Goal: Task Accomplishment & Management: Manage account settings

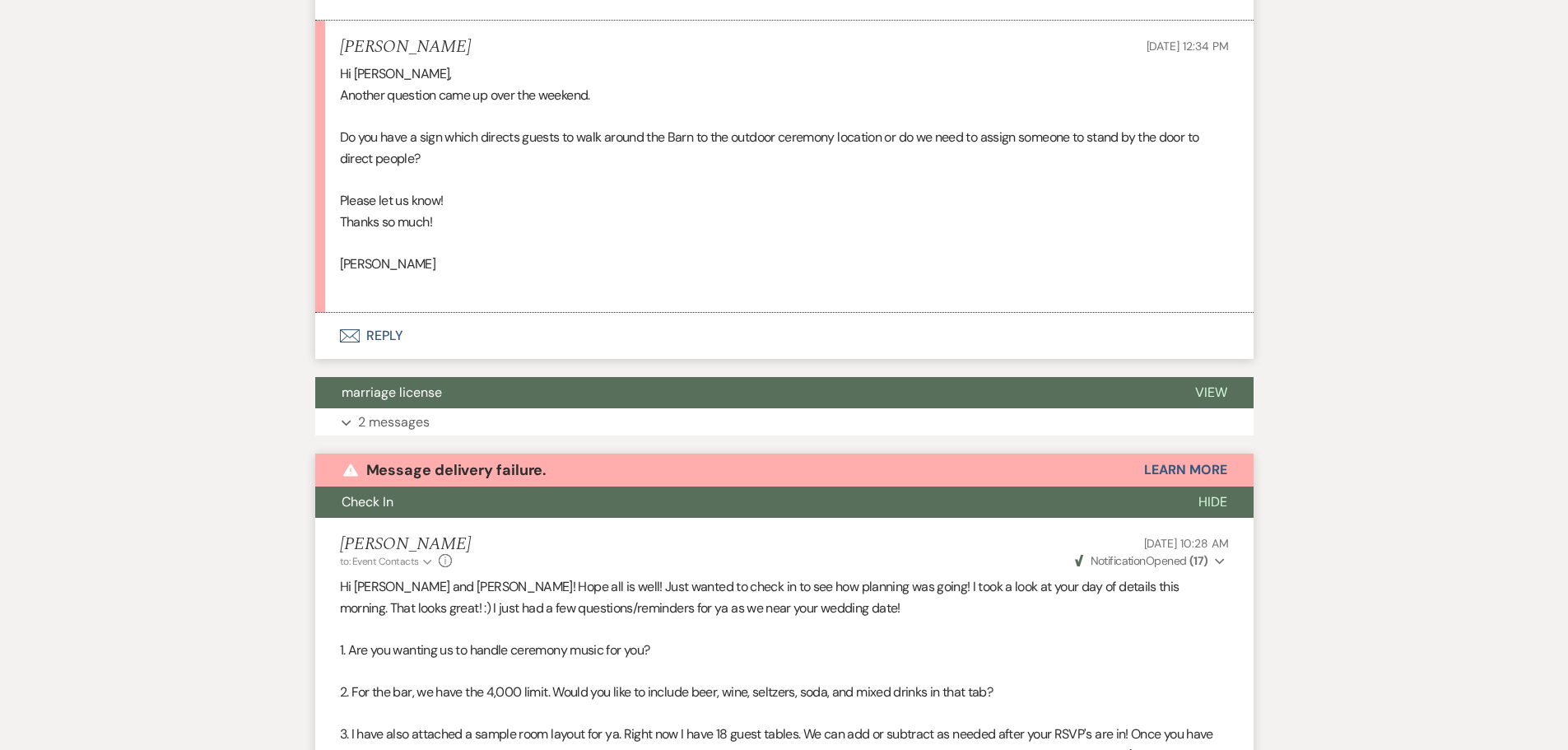
scroll to position [9214, 0]
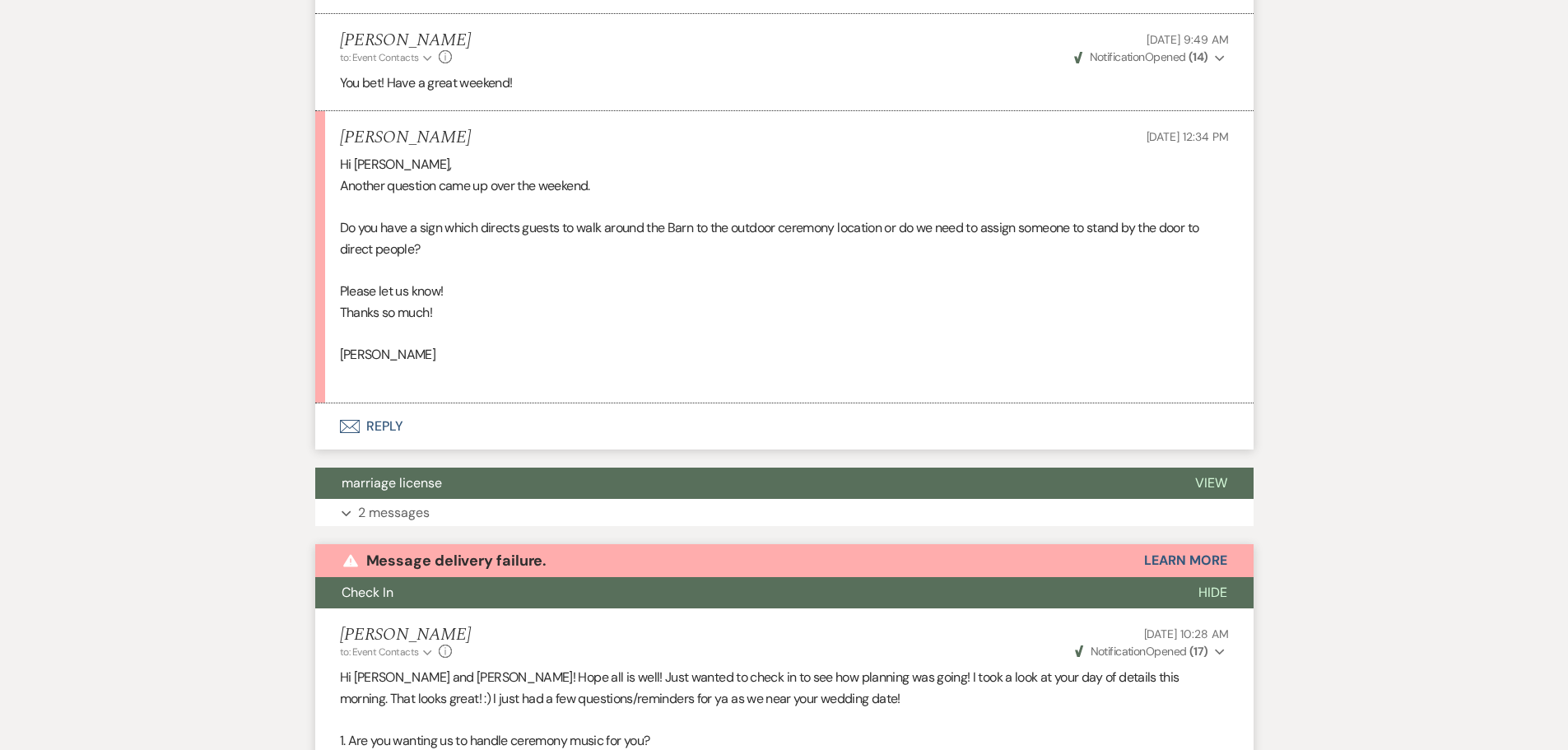
click at [403, 415] on button "Envelope Reply" at bounding box center [784, 427] width 938 height 46
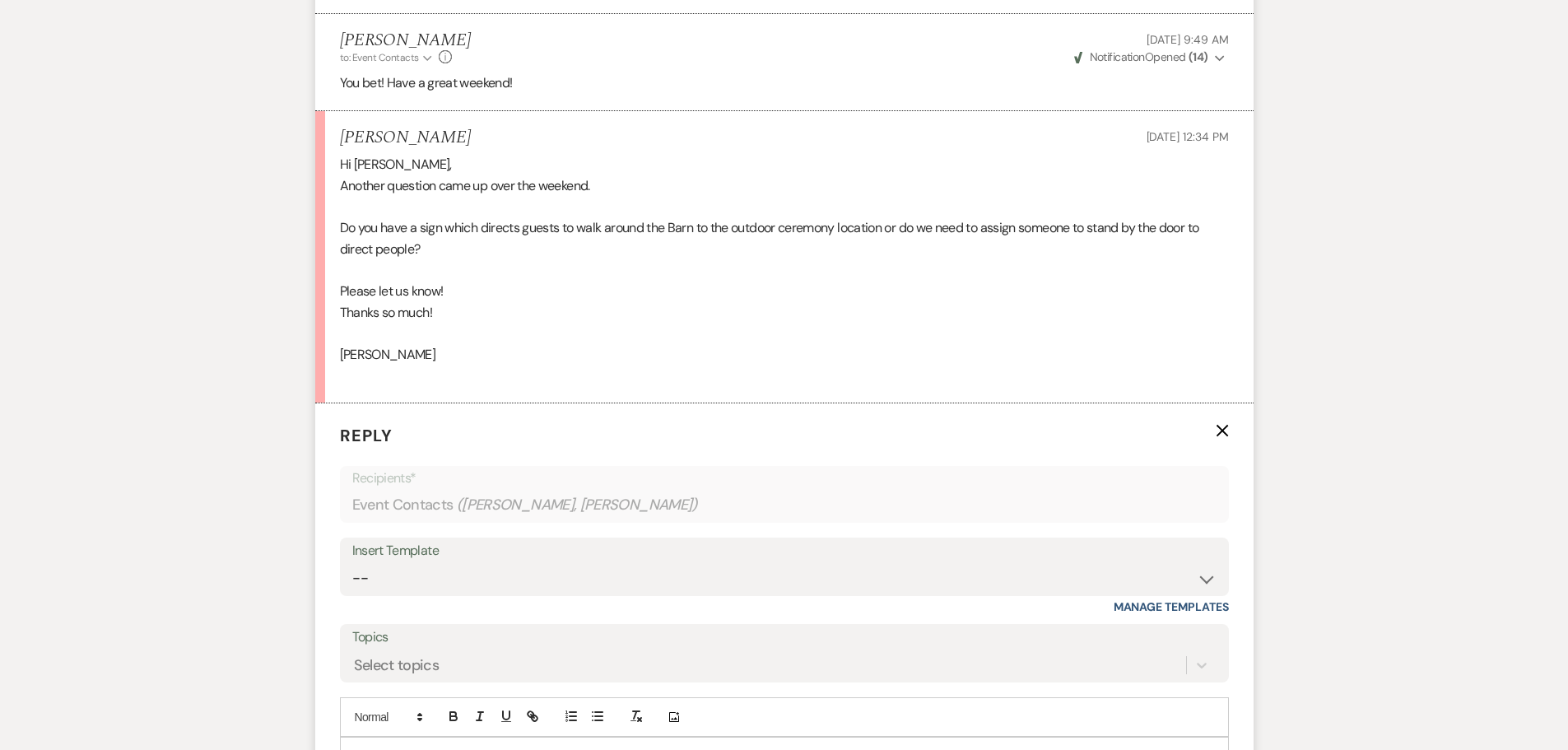
scroll to position [9297, 0]
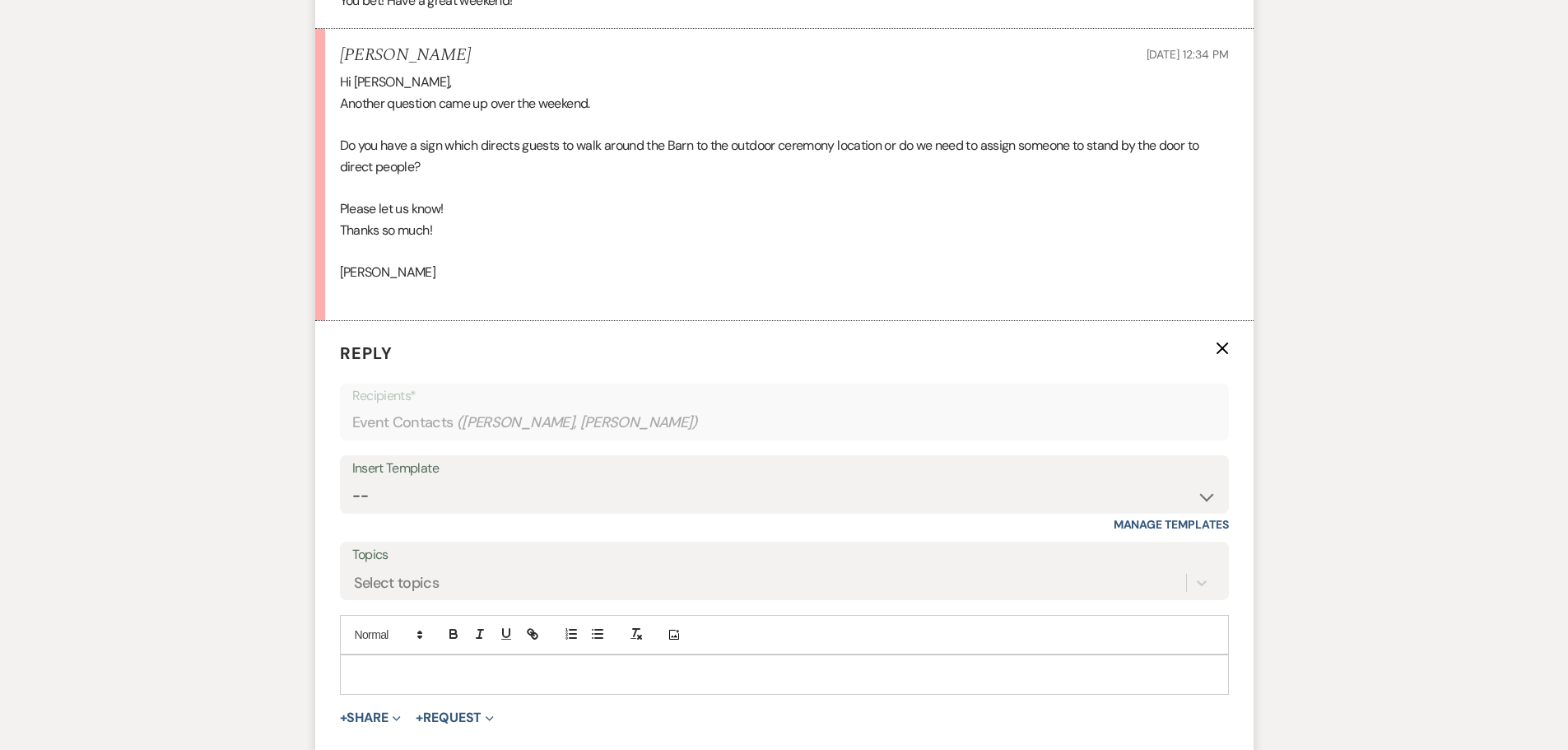
click at [360, 669] on p at bounding box center [784, 674] width 862 height 18
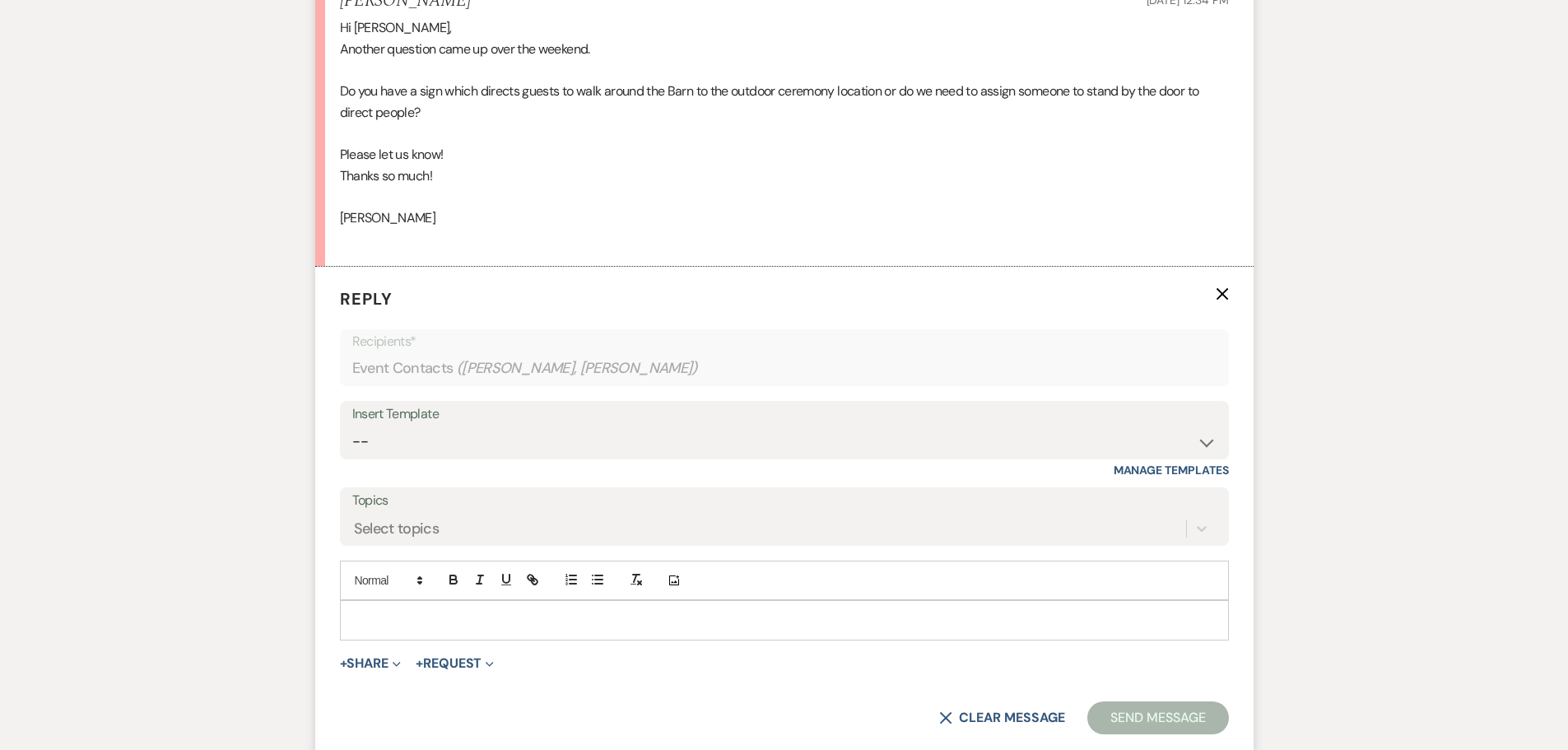
scroll to position [9379, 0]
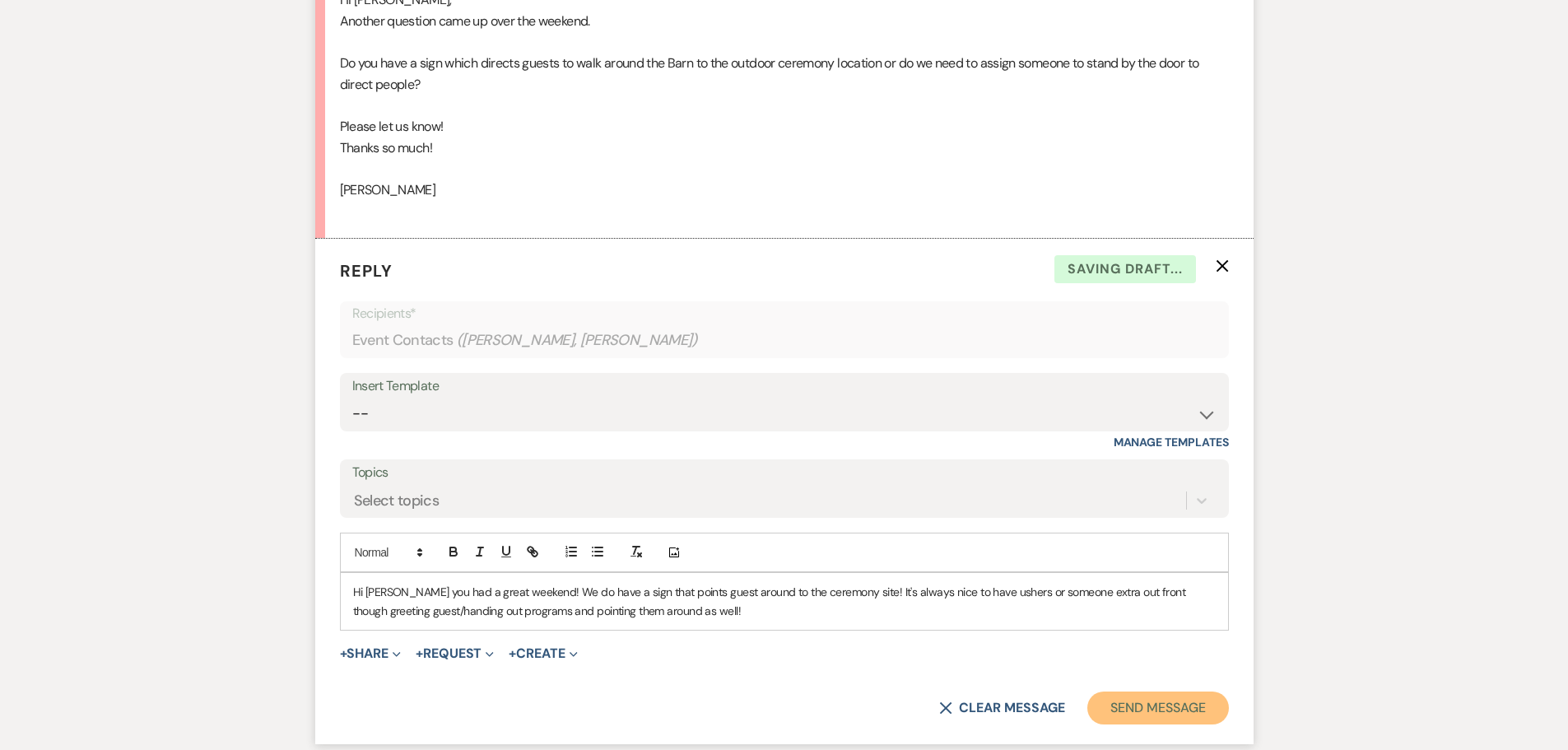
click at [1154, 714] on button "Send Message" at bounding box center [1158, 708] width 140 height 33
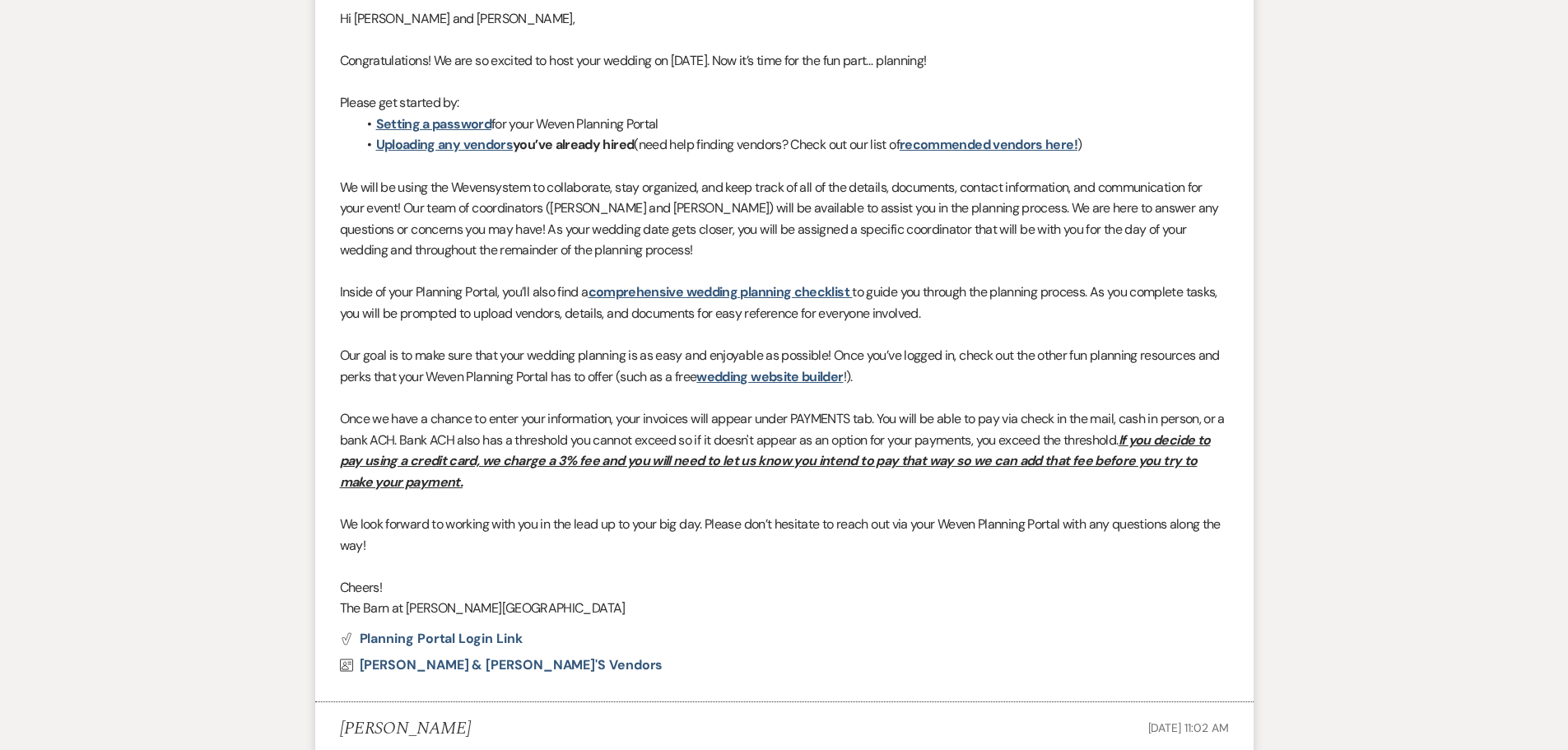
scroll to position [0, 0]
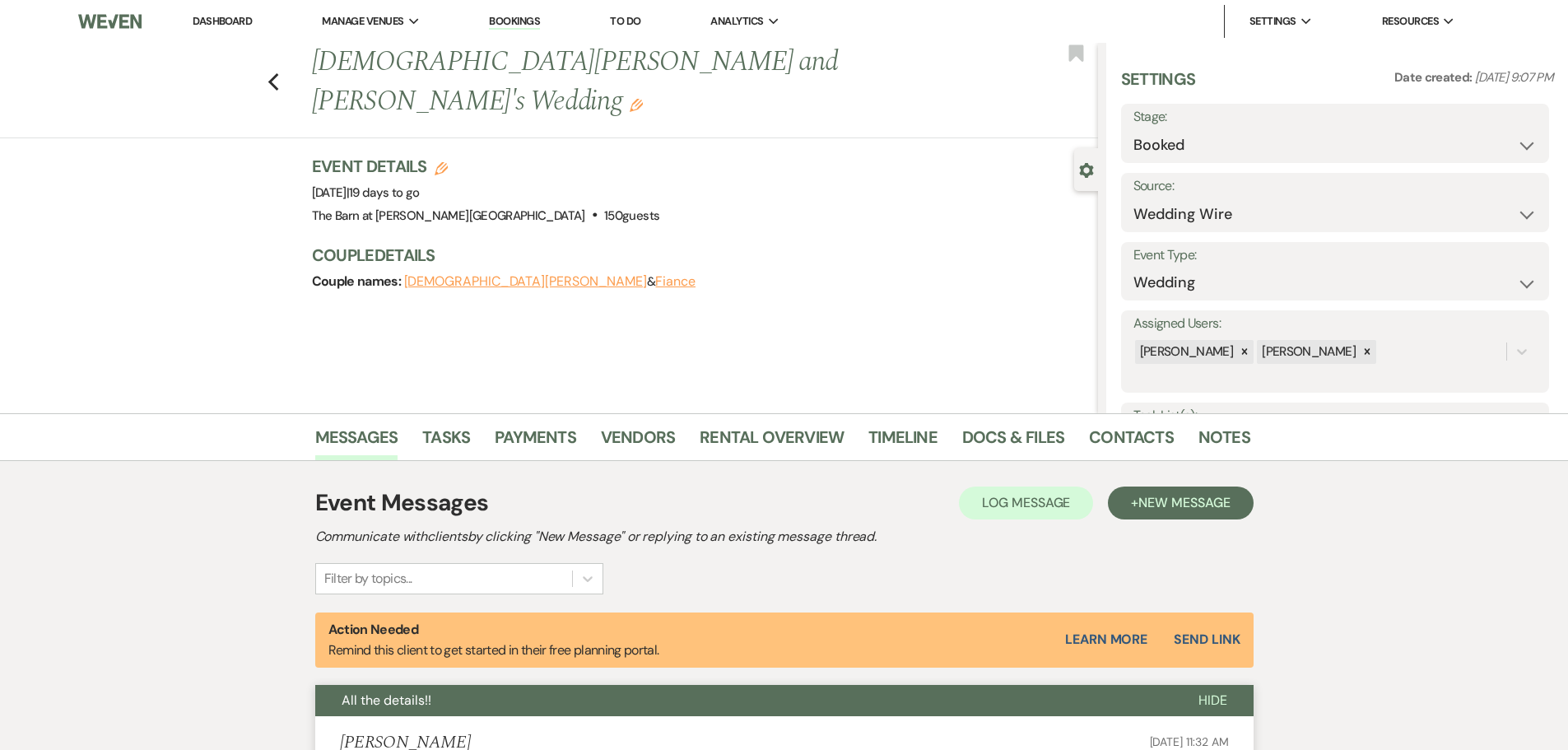
click at [228, 18] on link "Dashboard" at bounding box center [223, 21] width 59 height 14
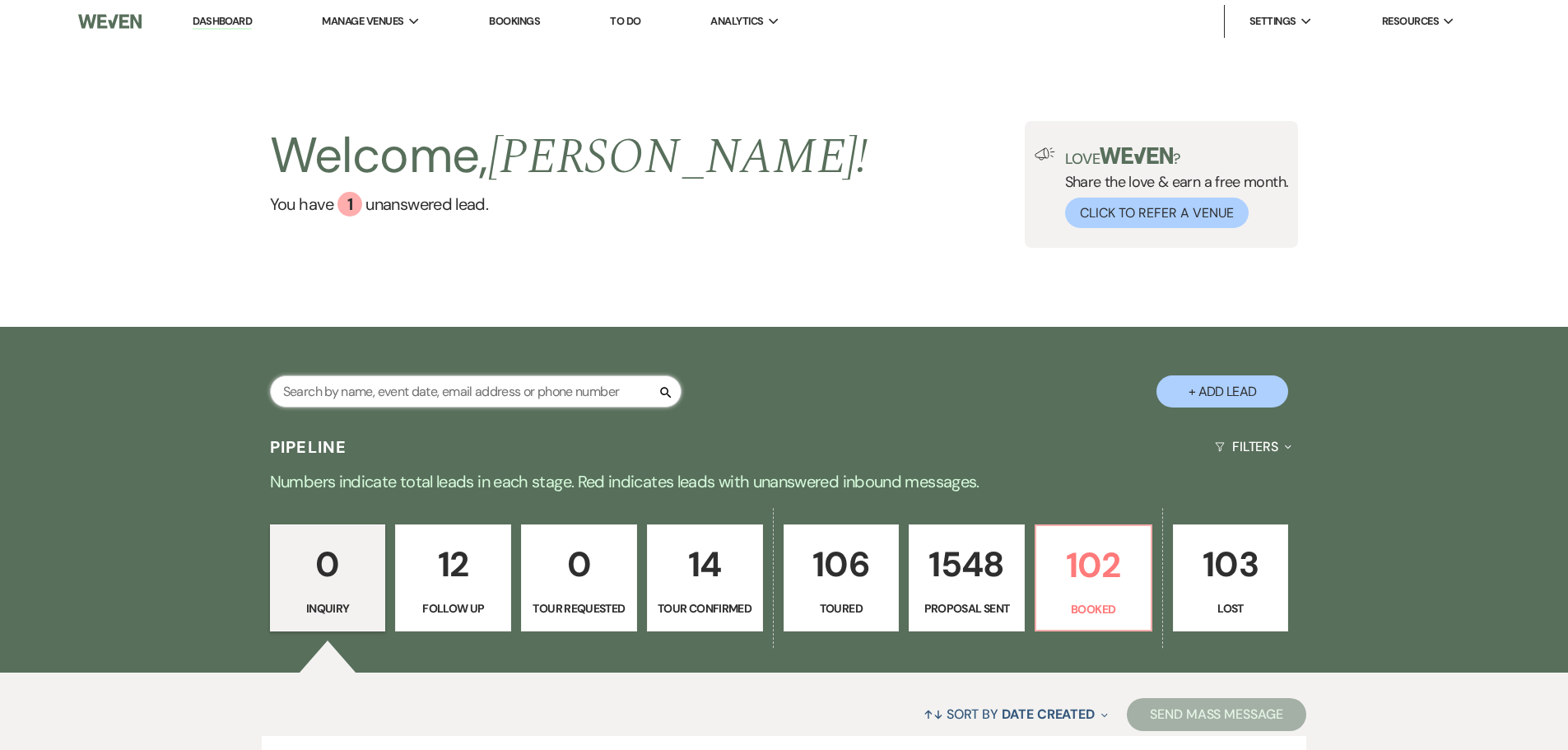
click at [448, 394] on input "text" at bounding box center [476, 392] width 411 height 32
click at [1089, 585] on p "102" at bounding box center [1093, 565] width 95 height 55
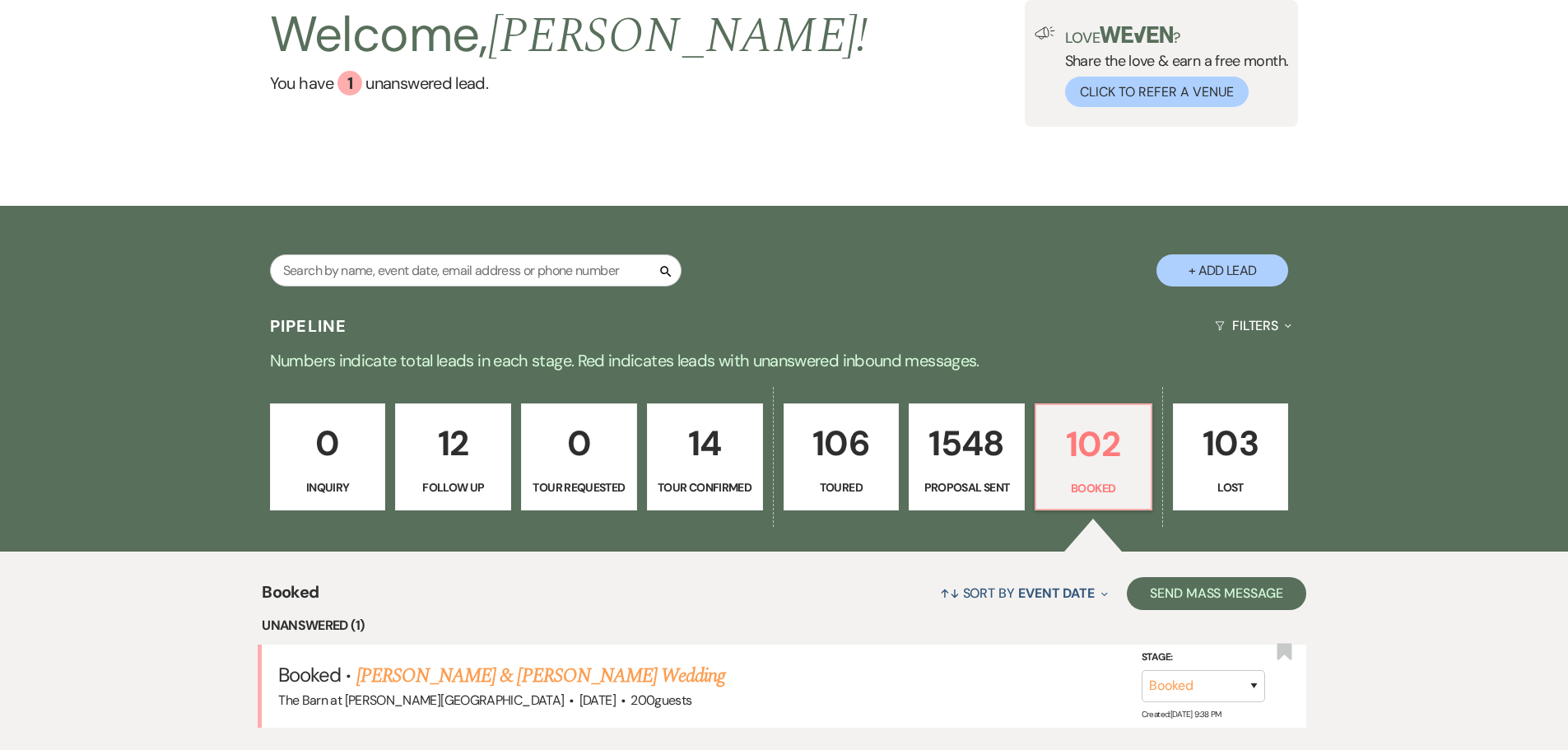
scroll to position [290, 0]
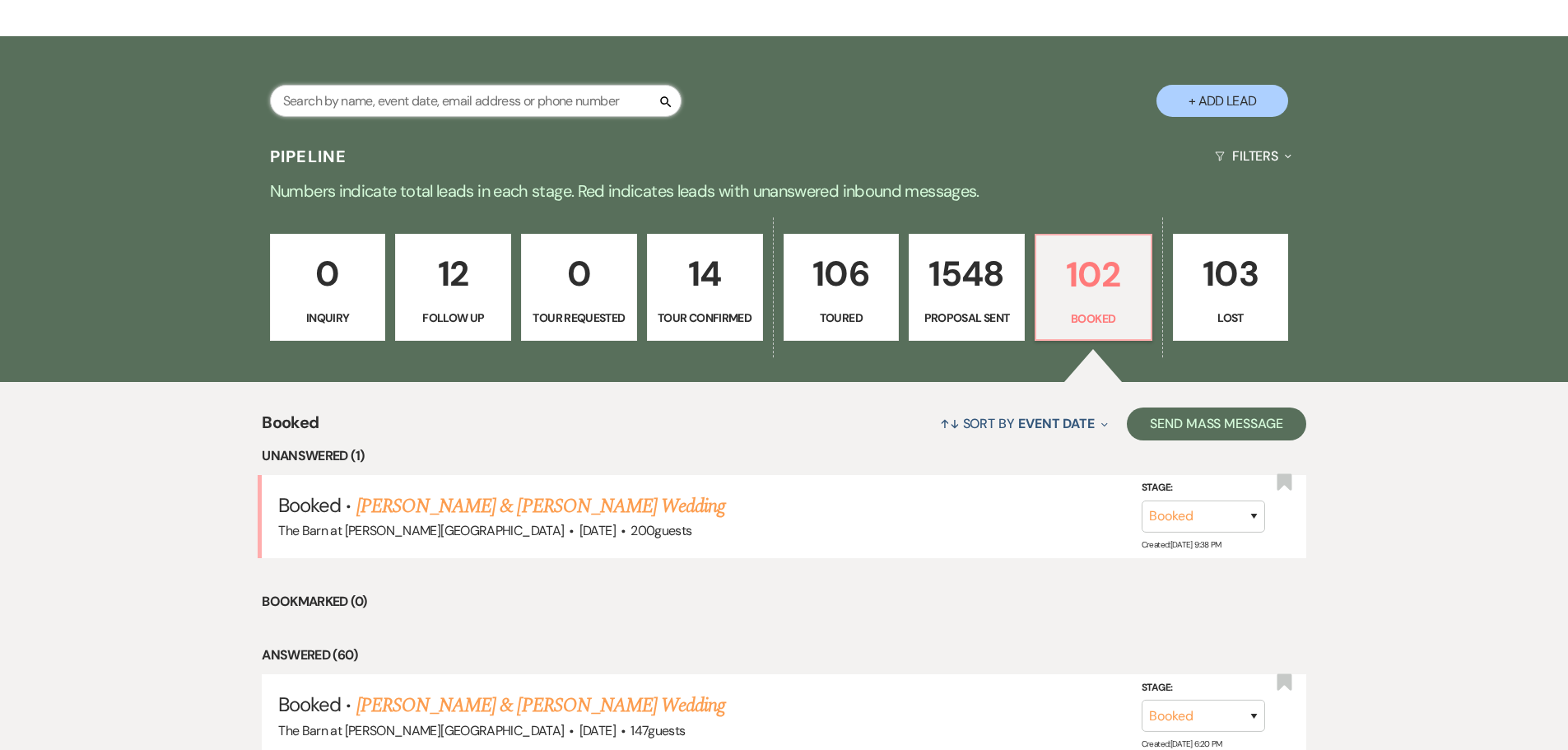
click at [387, 114] on input "text" at bounding box center [476, 101] width 411 height 32
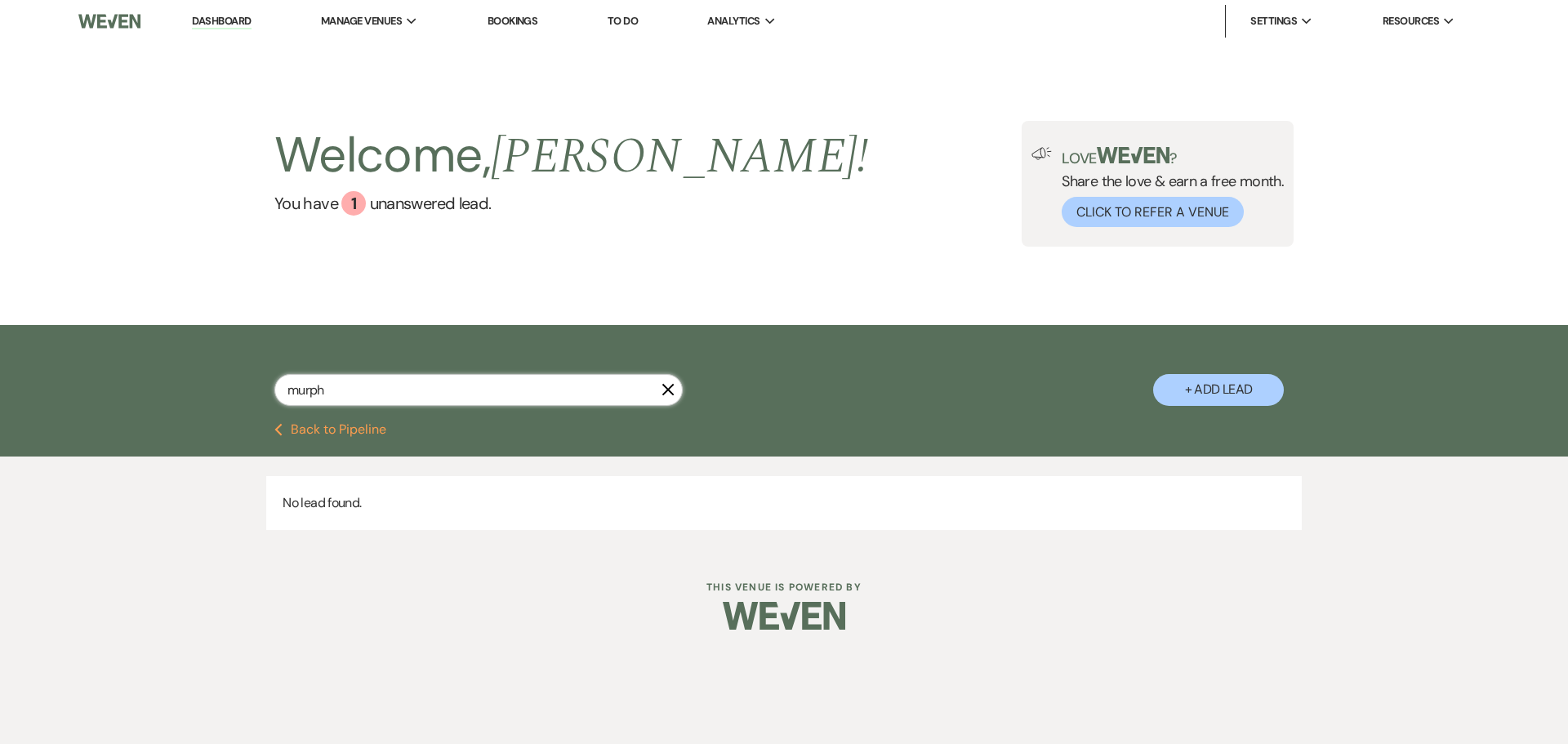
type input "[PERSON_NAME]"
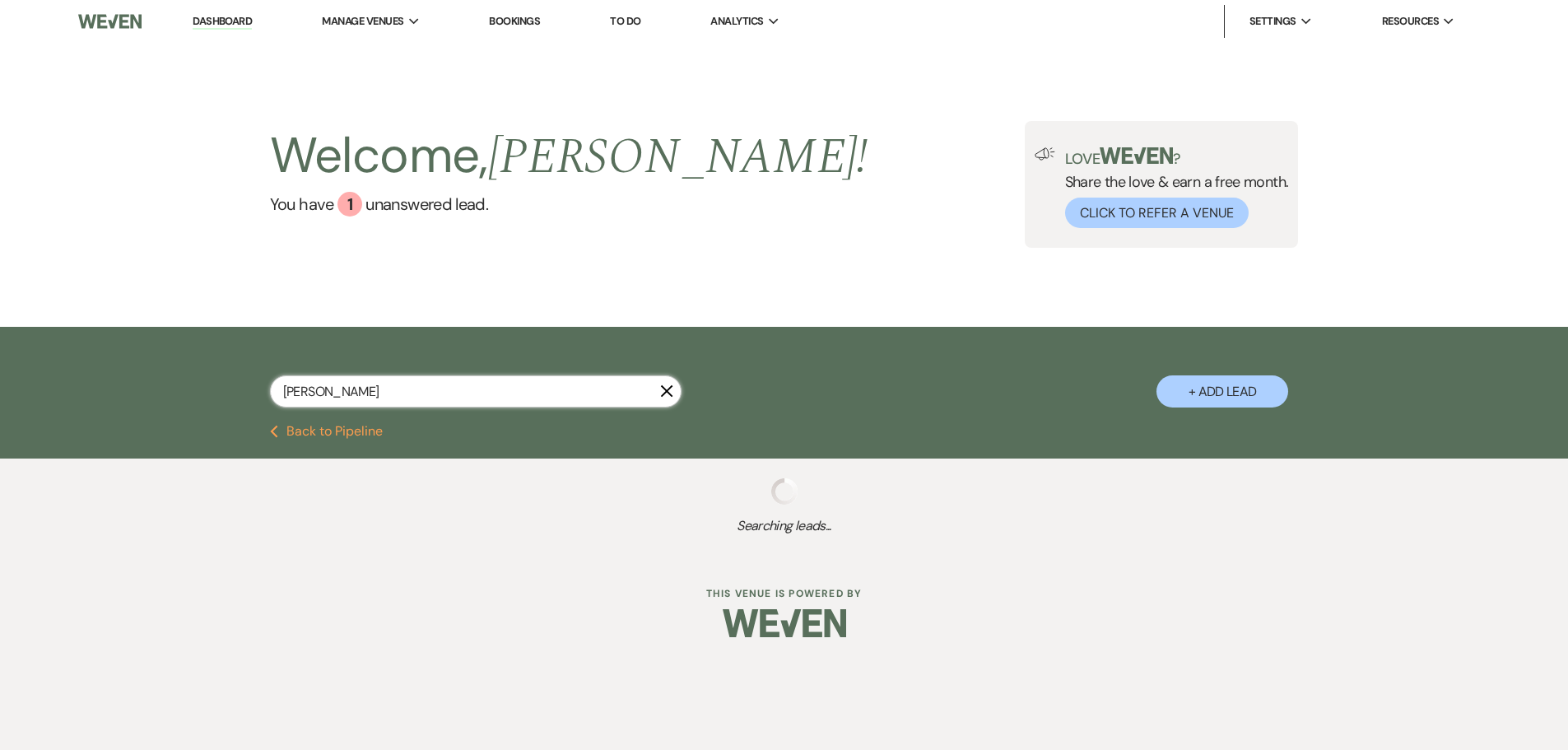
select select "6"
select select "8"
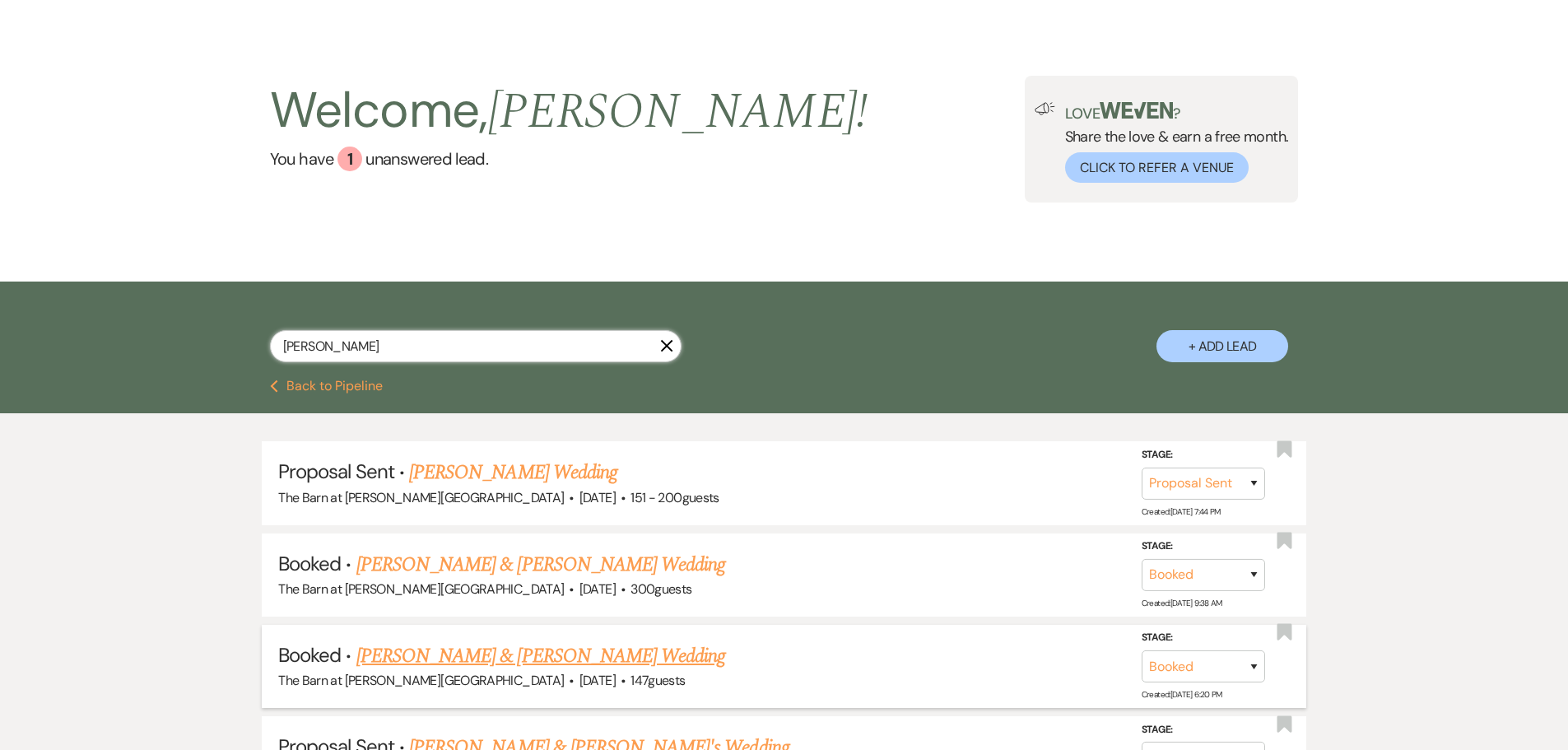
scroll to position [82, 0]
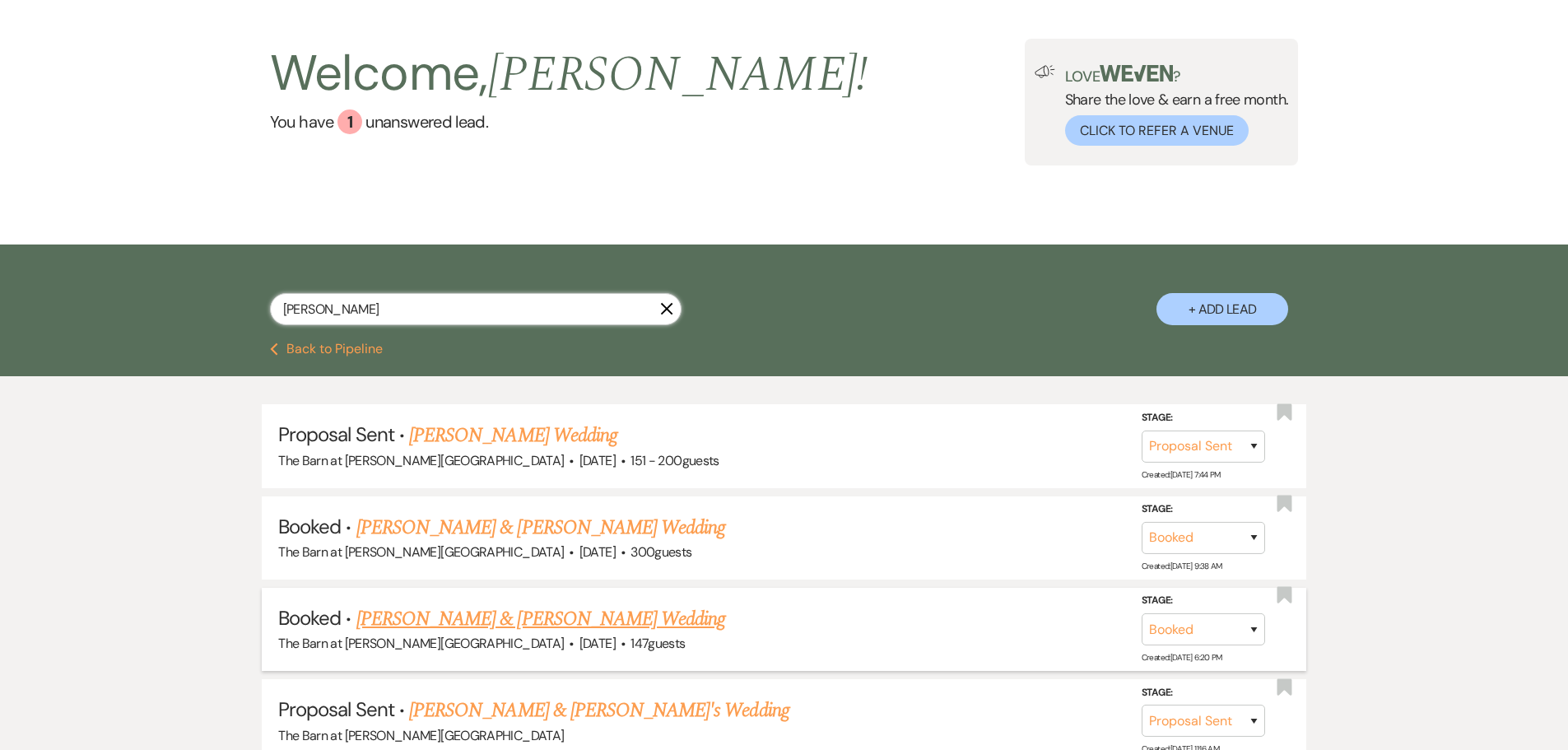
type input "[PERSON_NAME]"
click at [461, 622] on link "[PERSON_NAME] & [PERSON_NAME] Wedding" at bounding box center [541, 619] width 369 height 30
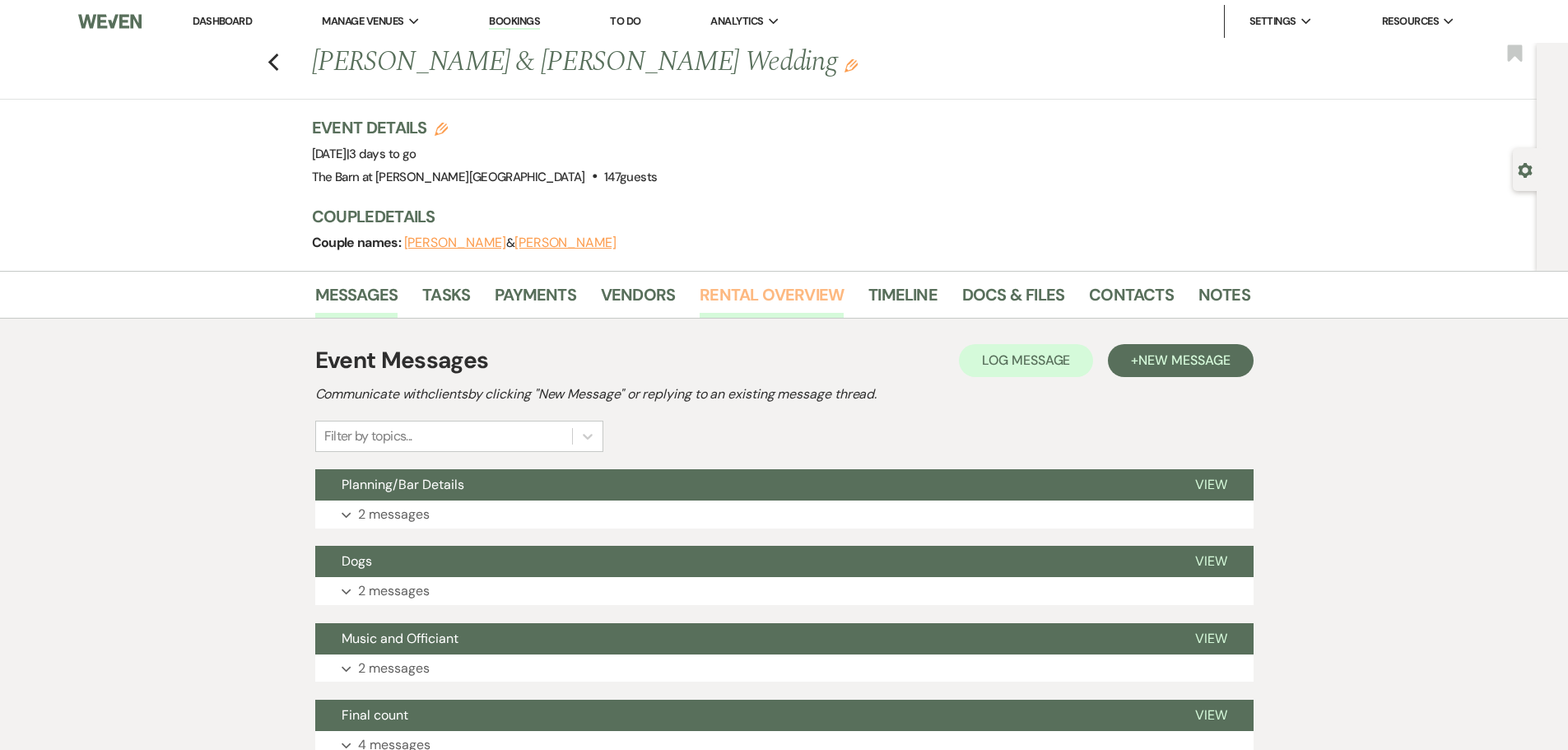
click at [799, 293] on link "Rental Overview" at bounding box center [772, 300] width 144 height 36
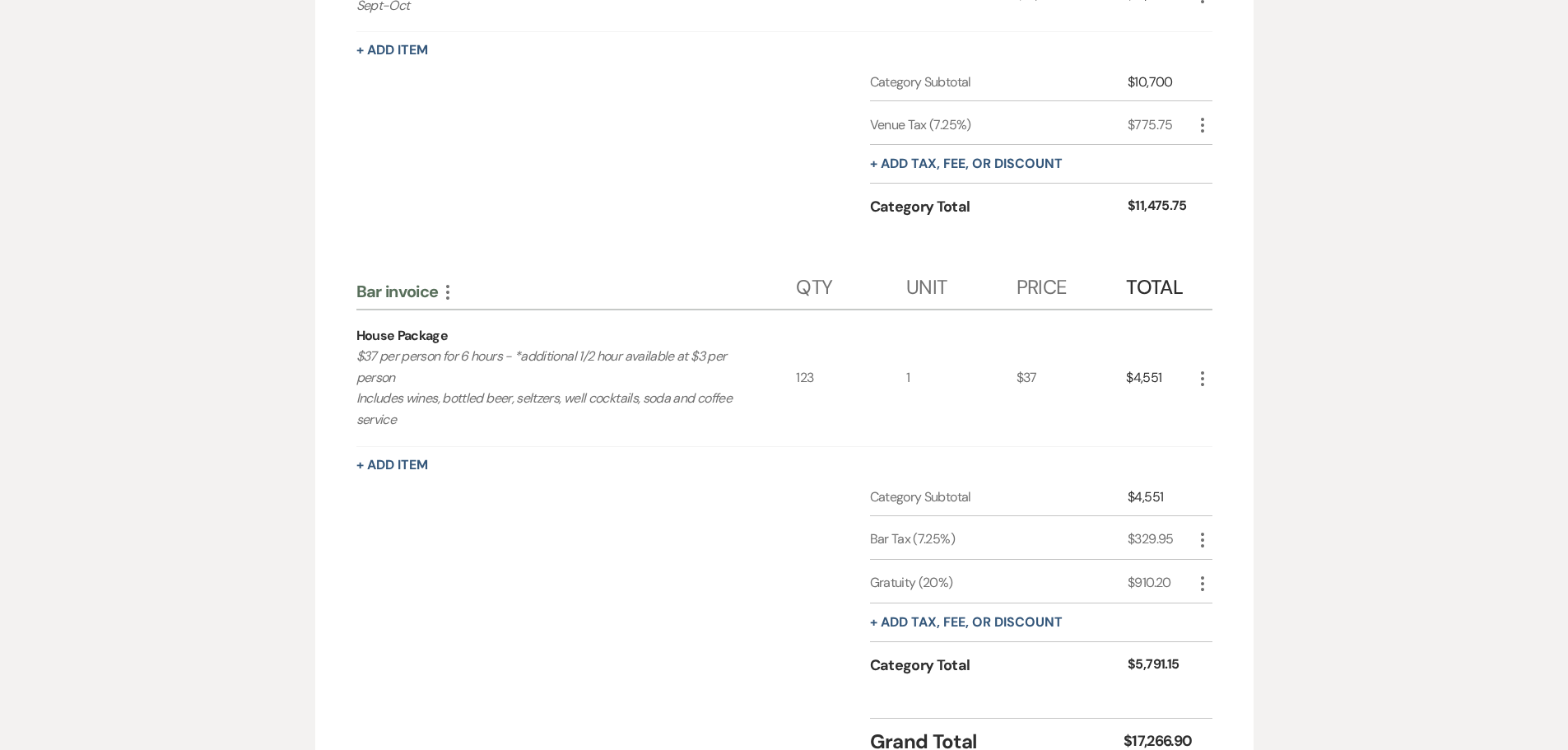
scroll to position [350, 0]
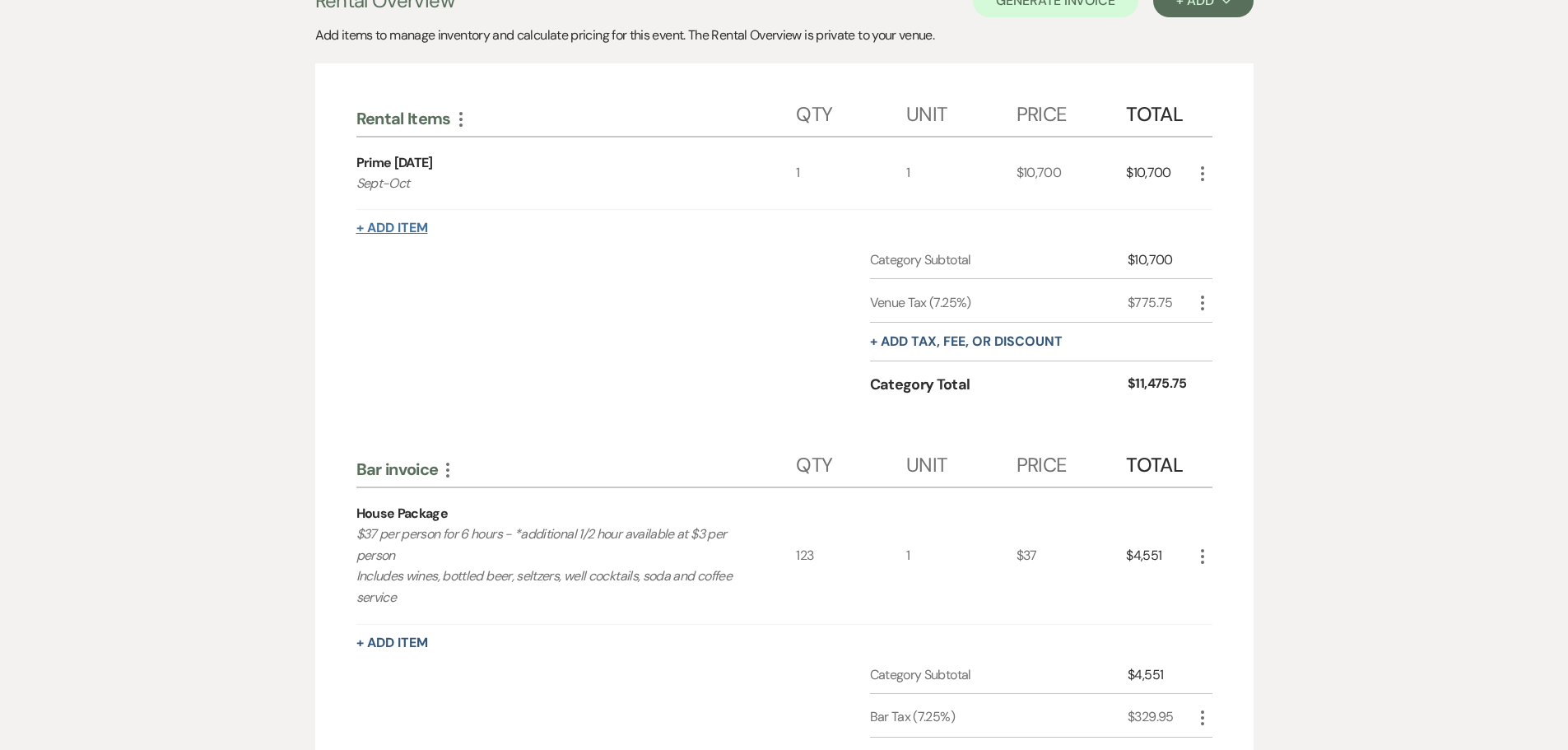
click at [393, 222] on button "+ Add Item" at bounding box center [392, 229] width 72 height 14
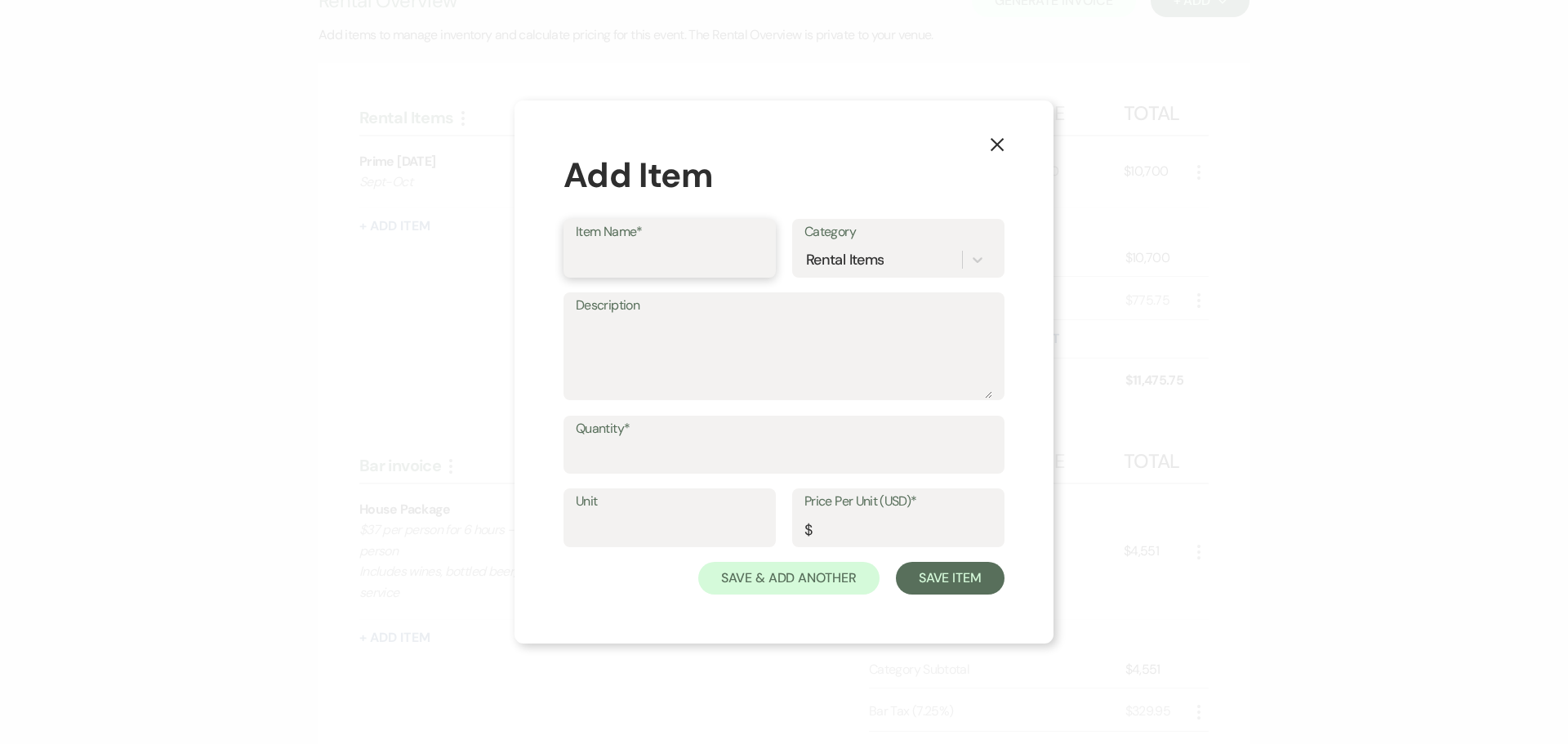
click at [612, 244] on input "Item Name*" at bounding box center [670, 260] width 188 height 32
drag, startPoint x: 776, startPoint y: 270, endPoint x: 759, endPoint y: 258, distance: 20.8
click at [770, 265] on div "Item Name* Select or enter text... Category Rental Items" at bounding box center [783, 255] width 441 height 73
click at [759, 258] on div at bounding box center [748, 259] width 29 height 29
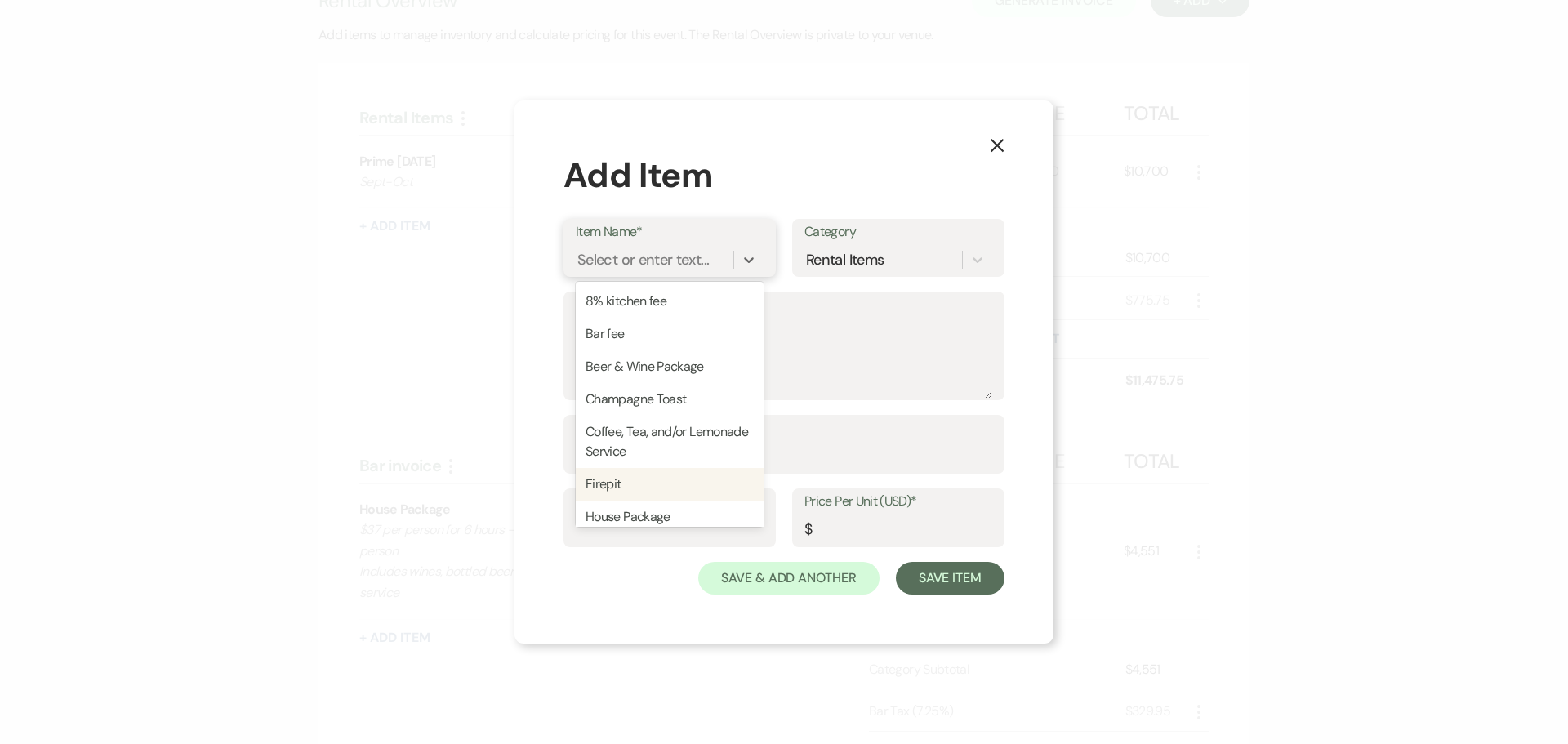
click at [632, 479] on div "Firepit" at bounding box center [670, 484] width 188 height 33
type textarea "4 hours"
type input "1"
type input "400"
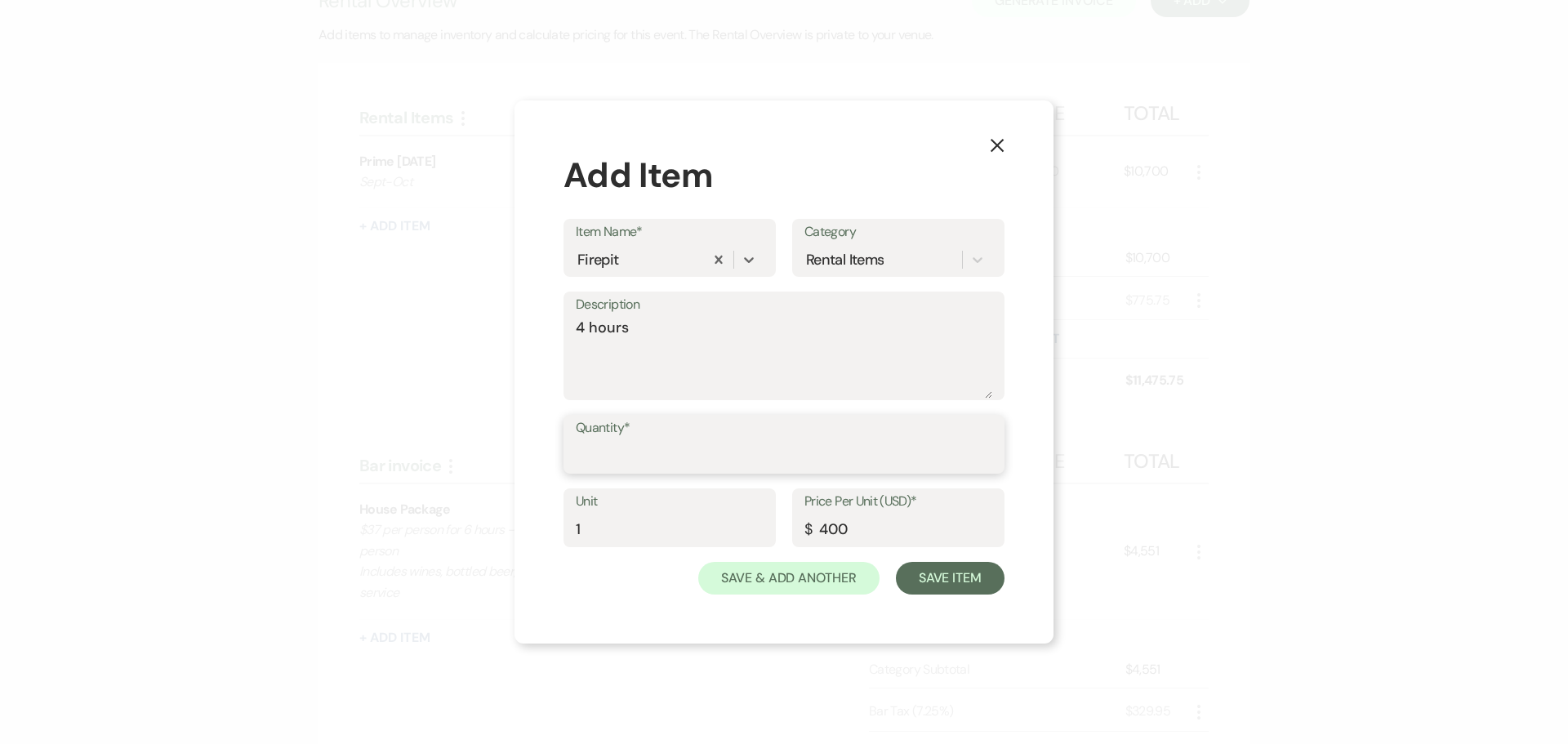
click at [670, 453] on input "Quantity*" at bounding box center [784, 456] width 416 height 32
type input "1"
click at [946, 577] on button "Save Item" at bounding box center [949, 578] width 108 height 33
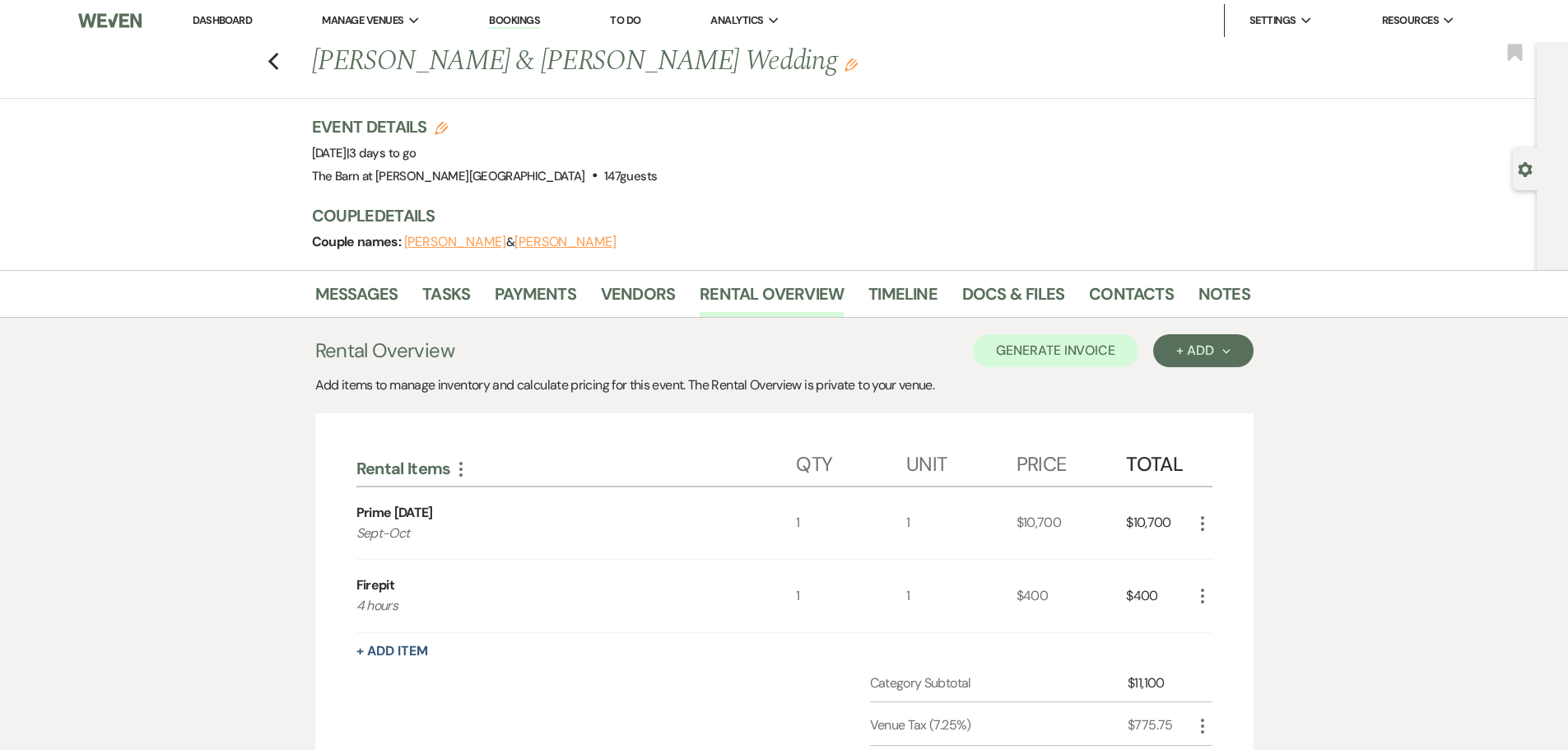
scroll to position [0, 0]
click at [1032, 352] on button "Generate Invoice" at bounding box center [1056, 351] width 166 height 33
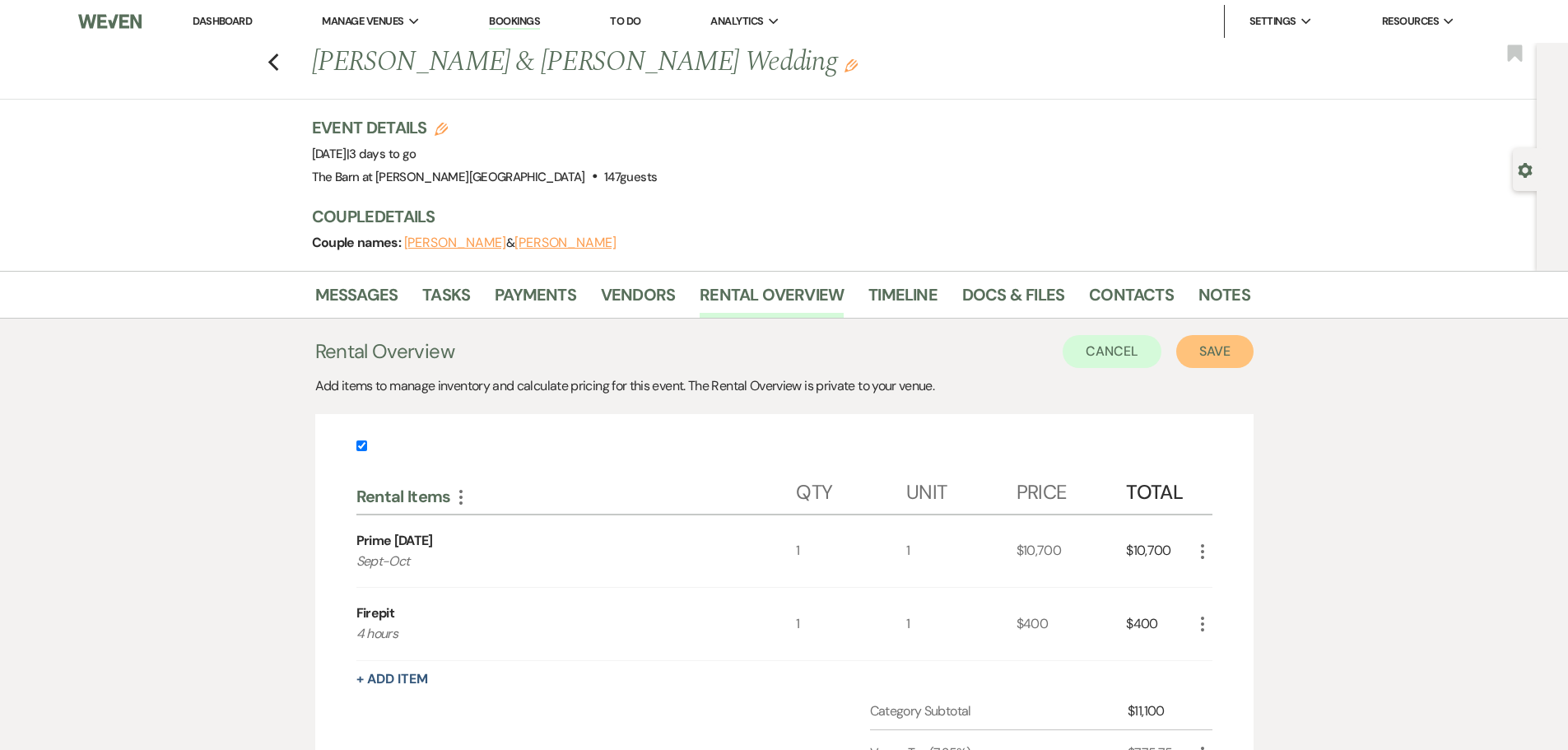
click at [1202, 347] on button "Save" at bounding box center [1214, 351] width 77 height 33
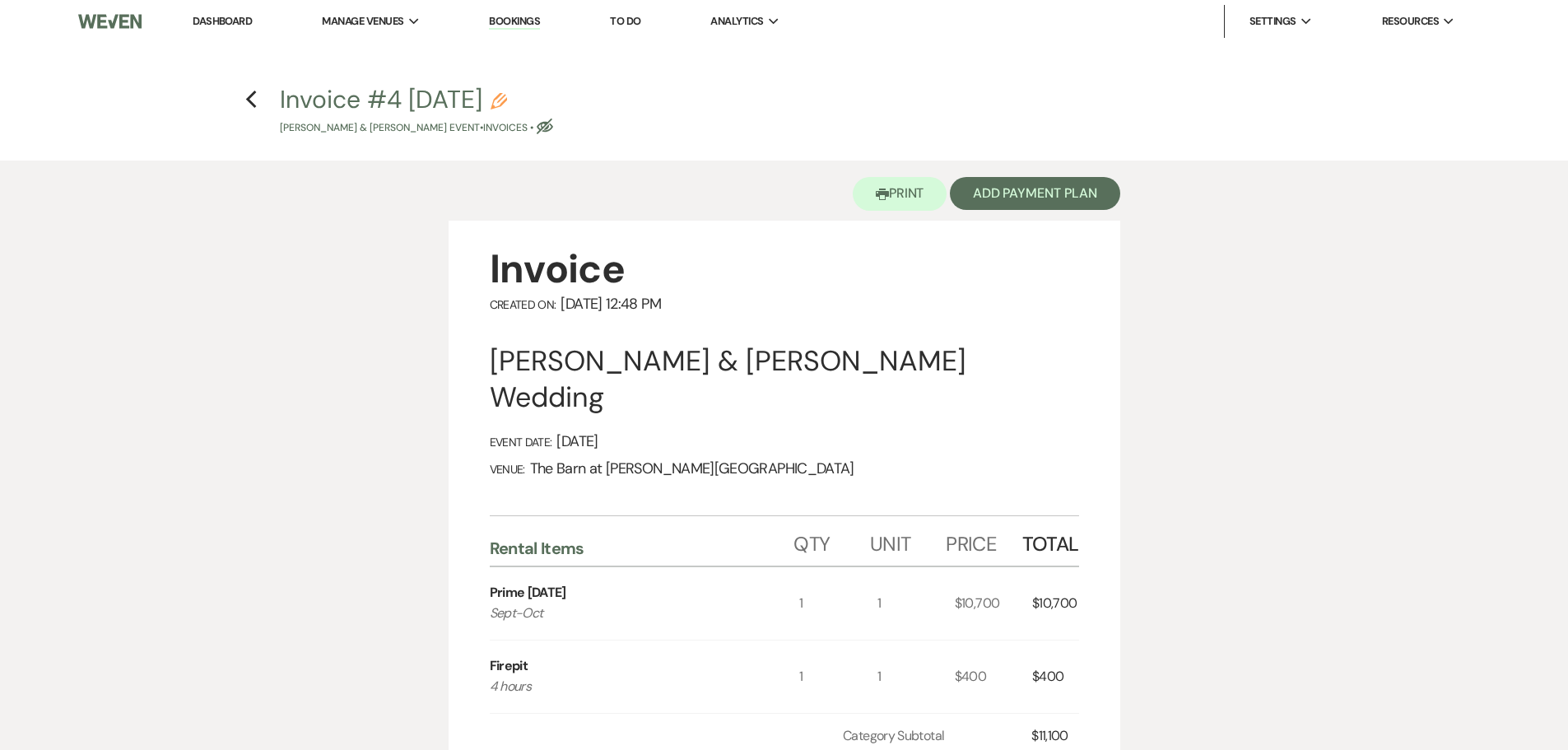
click at [553, 132] on icon "Eye Blocked" at bounding box center [544, 126] width 16 height 16
select select "22"
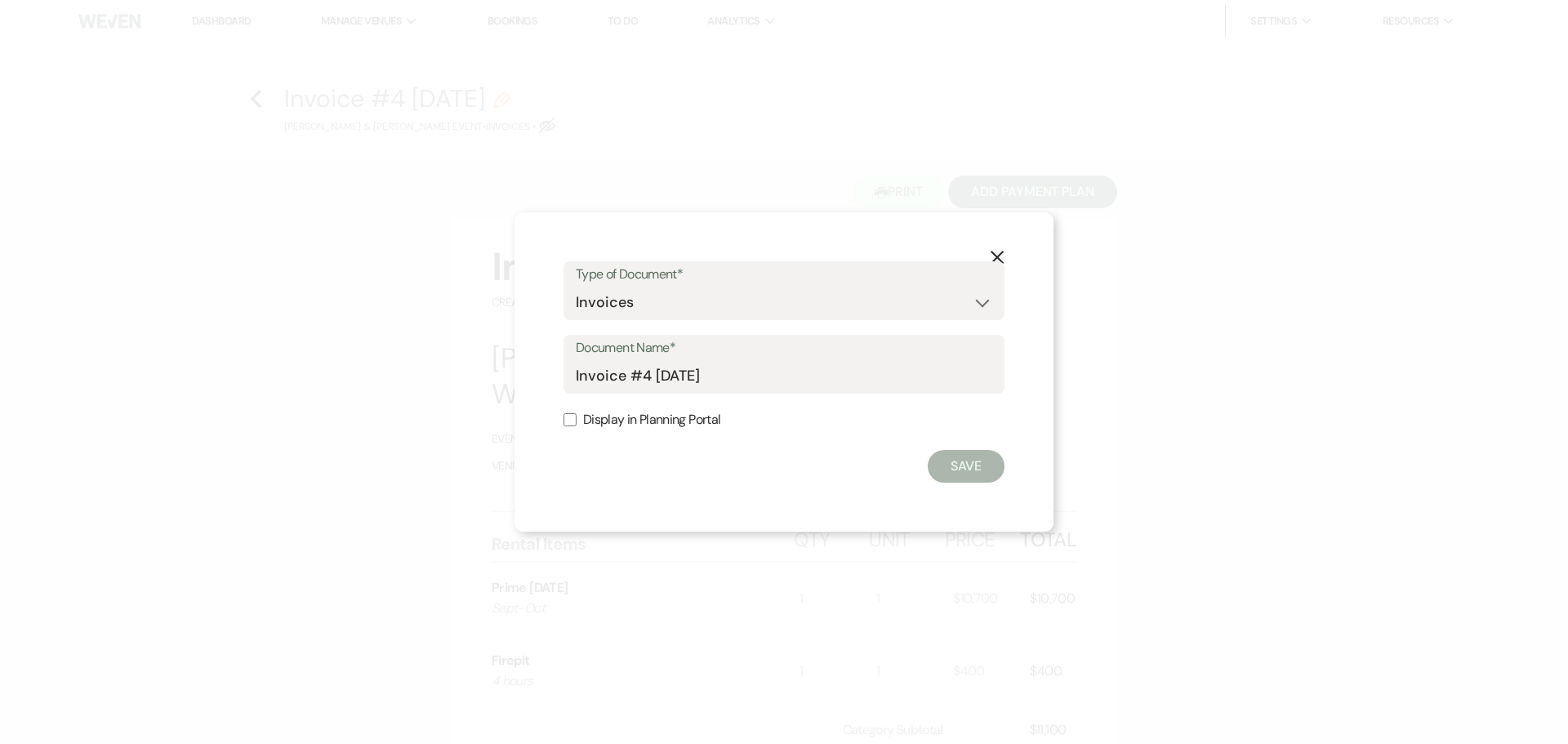
click at [563, 422] on input "Display in Planning Portal" at bounding box center [570, 420] width 13 height 13
checkbox input "true"
click at [988, 475] on button "Save" at bounding box center [965, 466] width 76 height 33
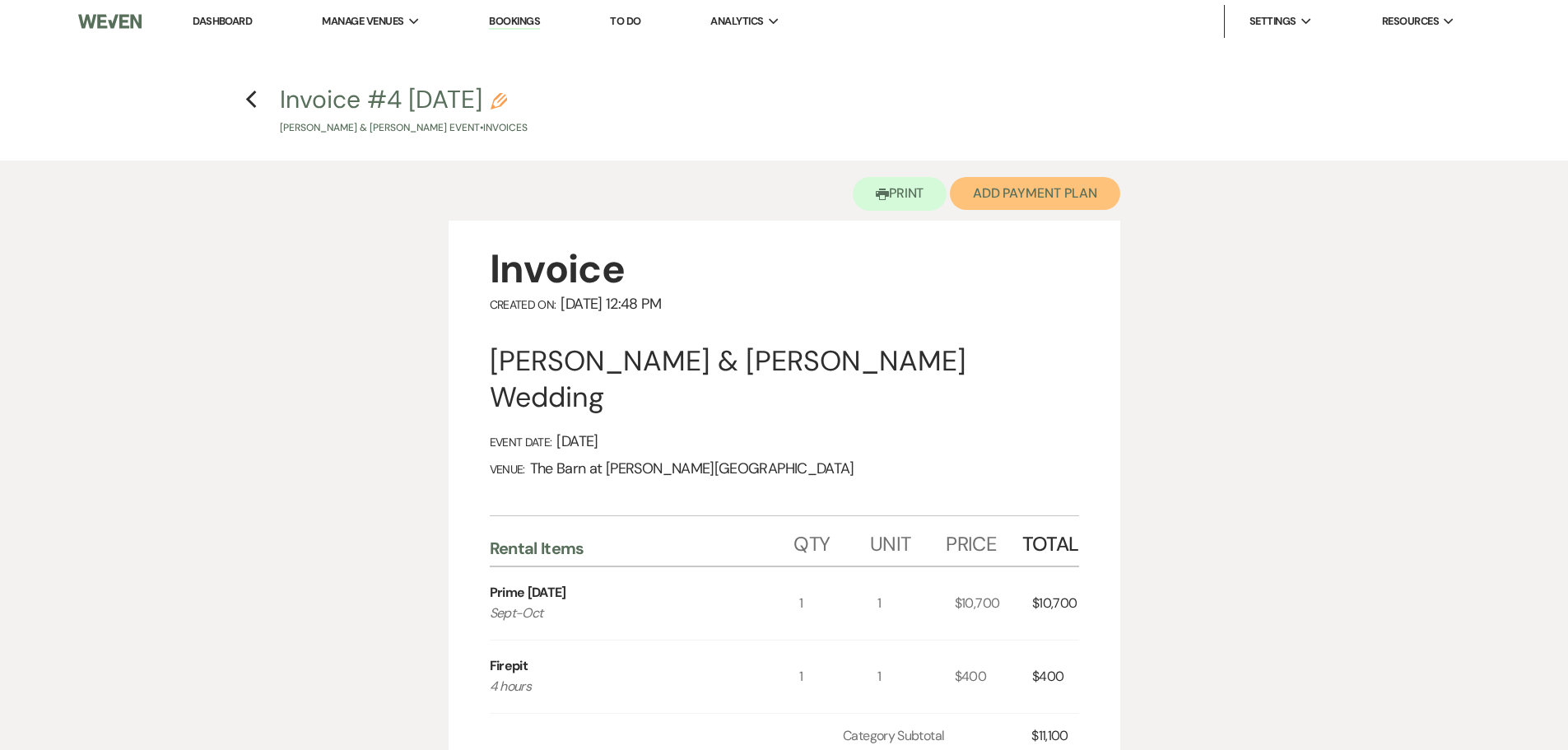
click at [1038, 202] on button "Add Payment Plan" at bounding box center [1034, 193] width 170 height 33
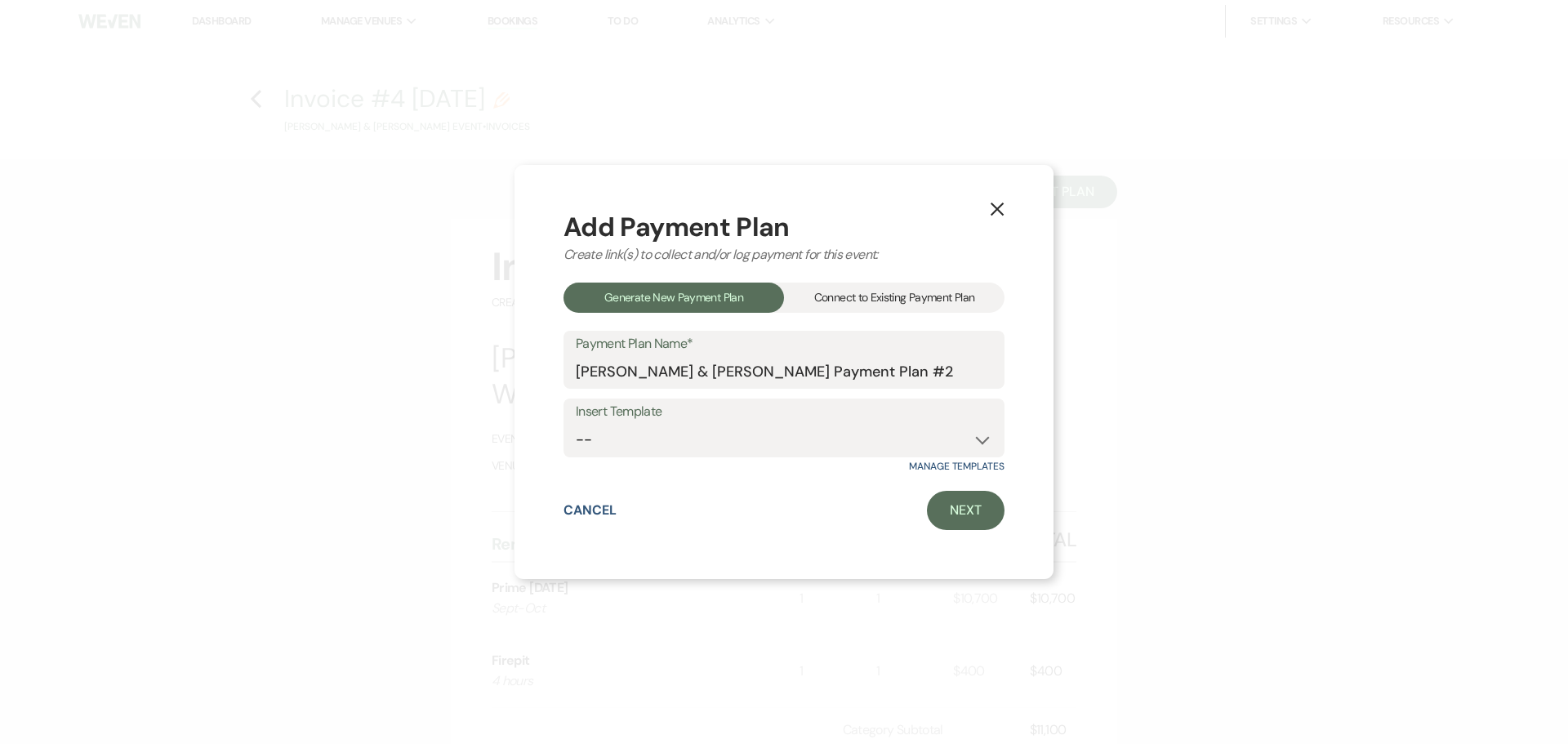
click at [898, 303] on div "Connect to Existing Payment Plan" at bounding box center [894, 298] width 221 height 30
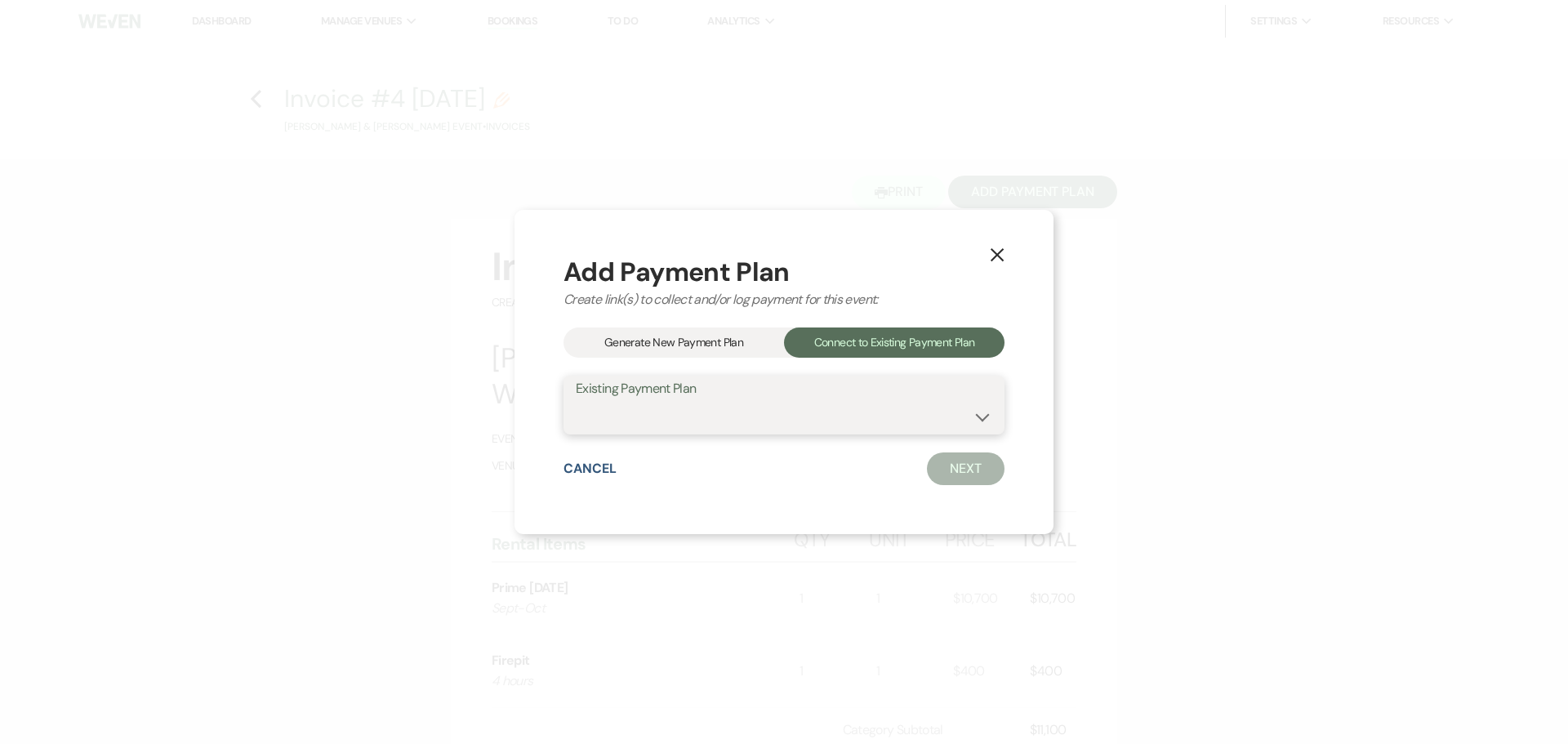
click at [833, 411] on select "[PERSON_NAME] & [PERSON_NAME] Payment Plan #2" at bounding box center [784, 417] width 416 height 32
select select "15207"
click at [576, 401] on select "[PERSON_NAME] & [PERSON_NAME] Payment Plan #2" at bounding box center [784, 417] width 416 height 32
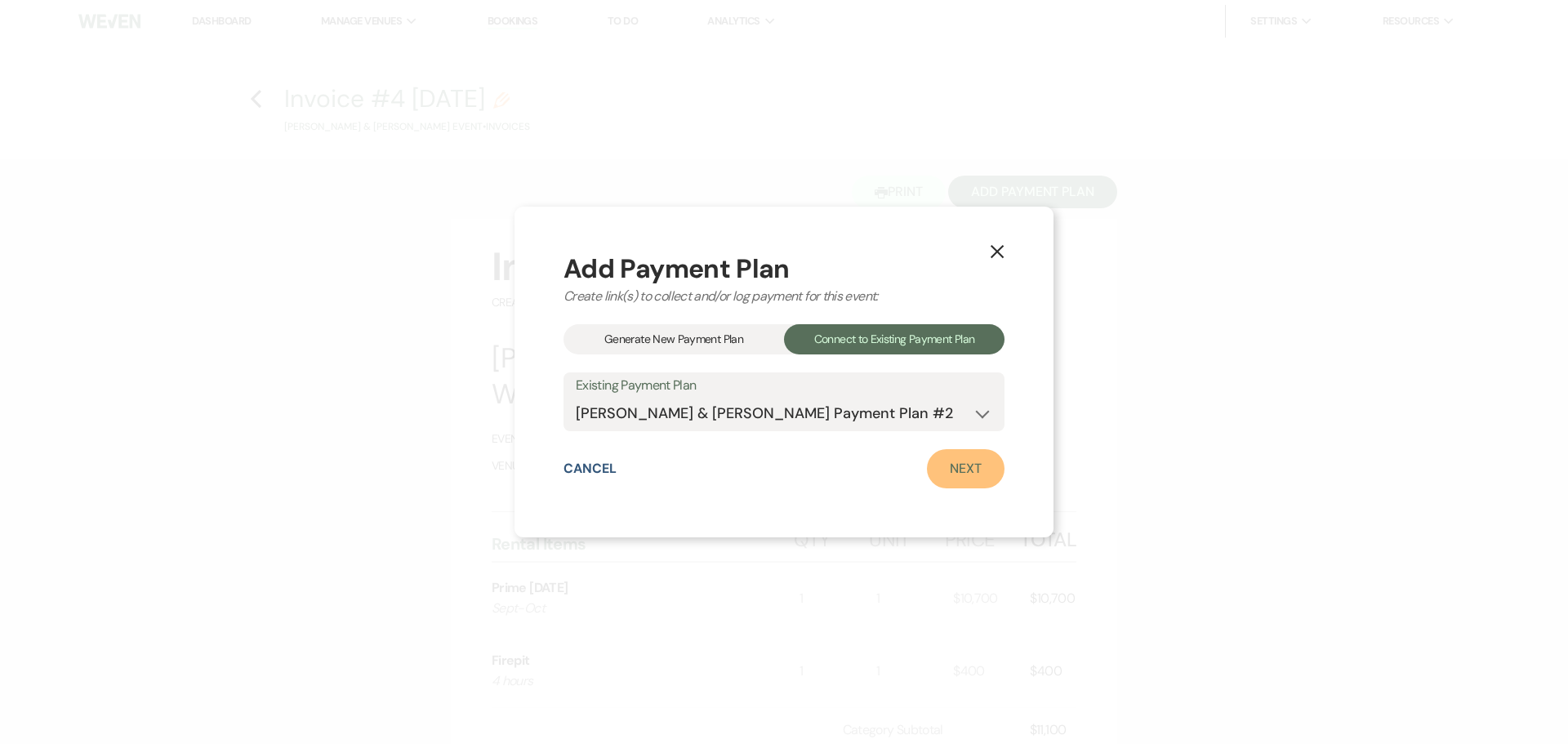
drag, startPoint x: 970, startPoint y: 463, endPoint x: 958, endPoint y: 464, distance: 12.0
click at [970, 463] on link "Next" at bounding box center [965, 469] width 77 height 39
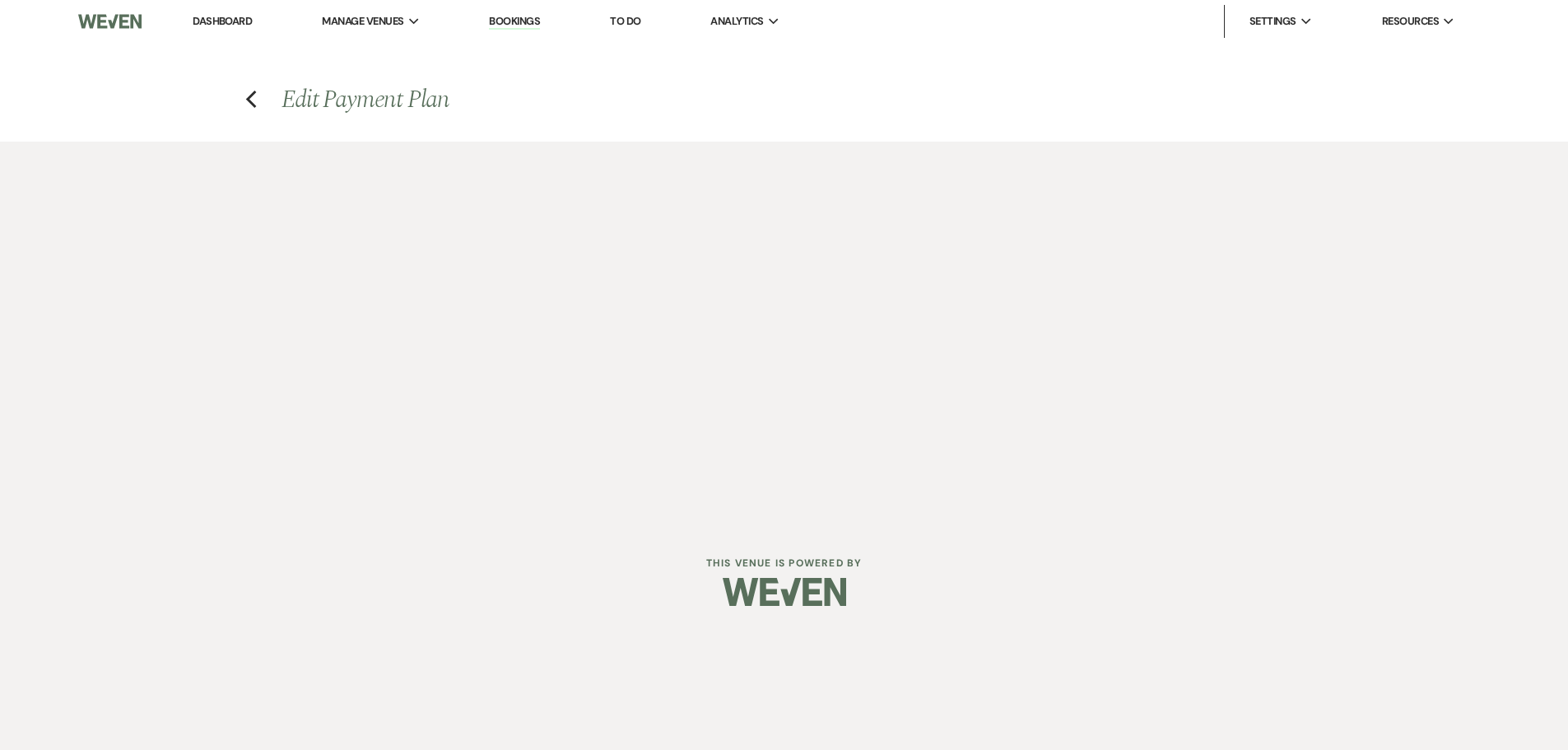
select select "28929"
select select "1"
select select "true"
select select "2"
select select "flat"
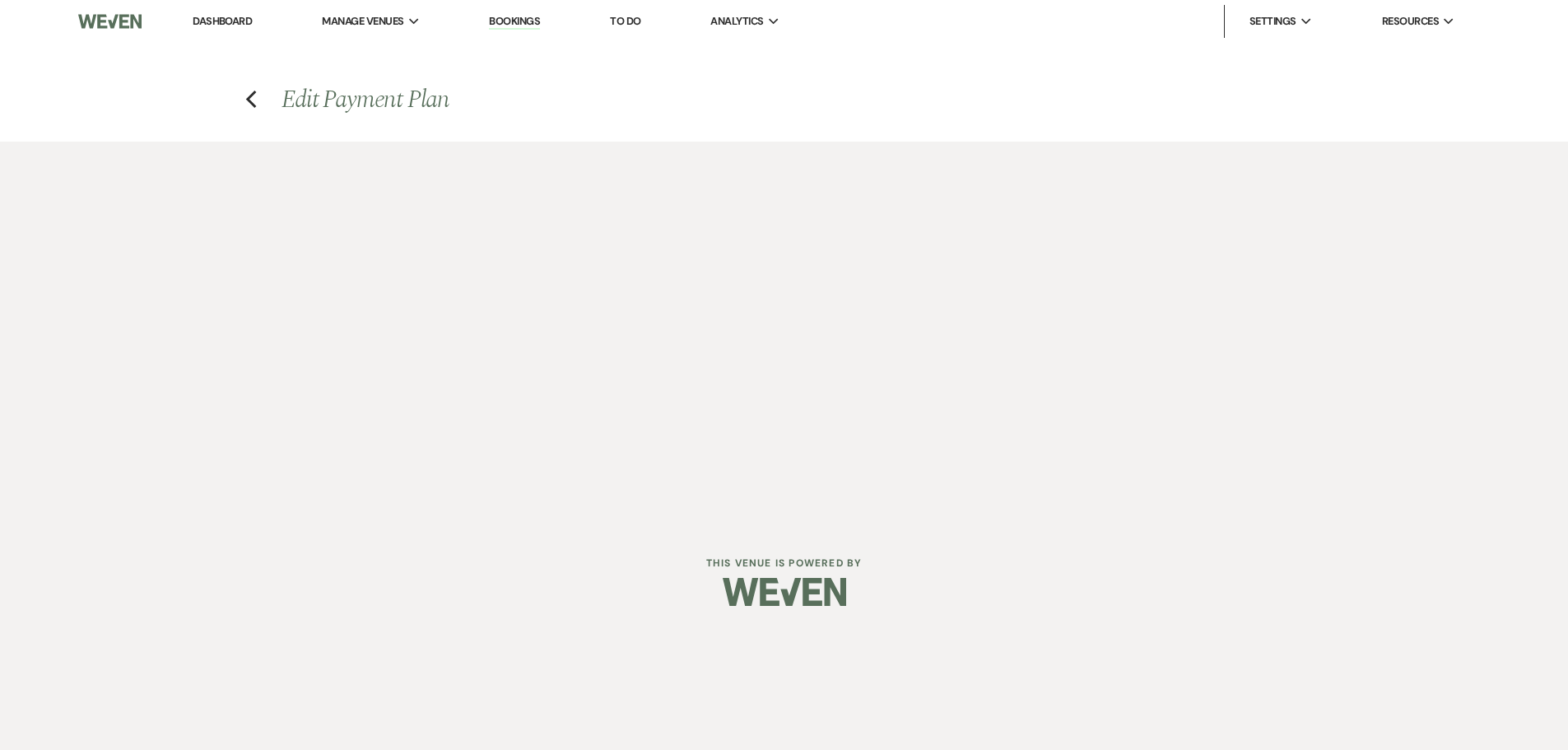
select select "true"
select select "2"
select select "flat"
select select "true"
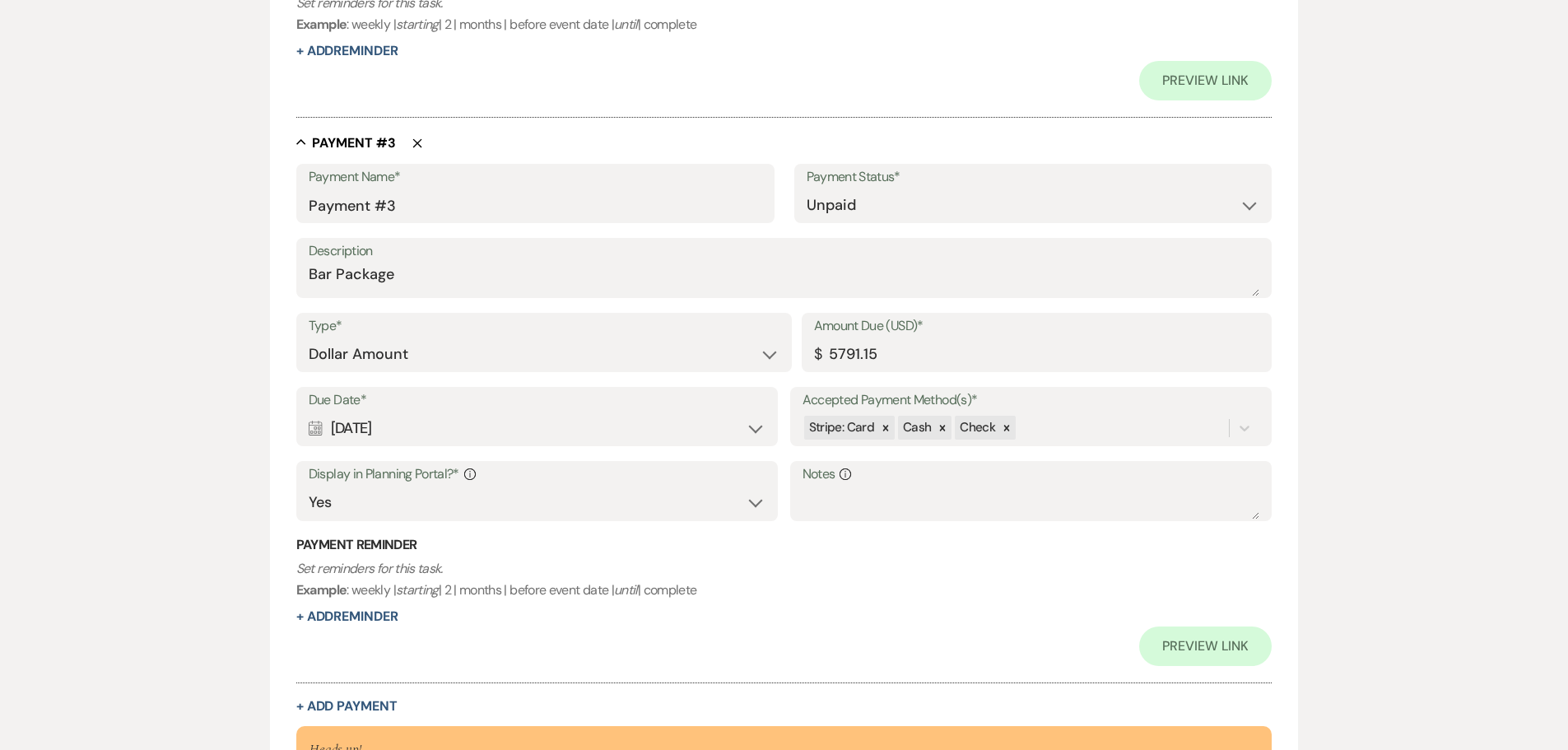
scroll to position [1771, 0]
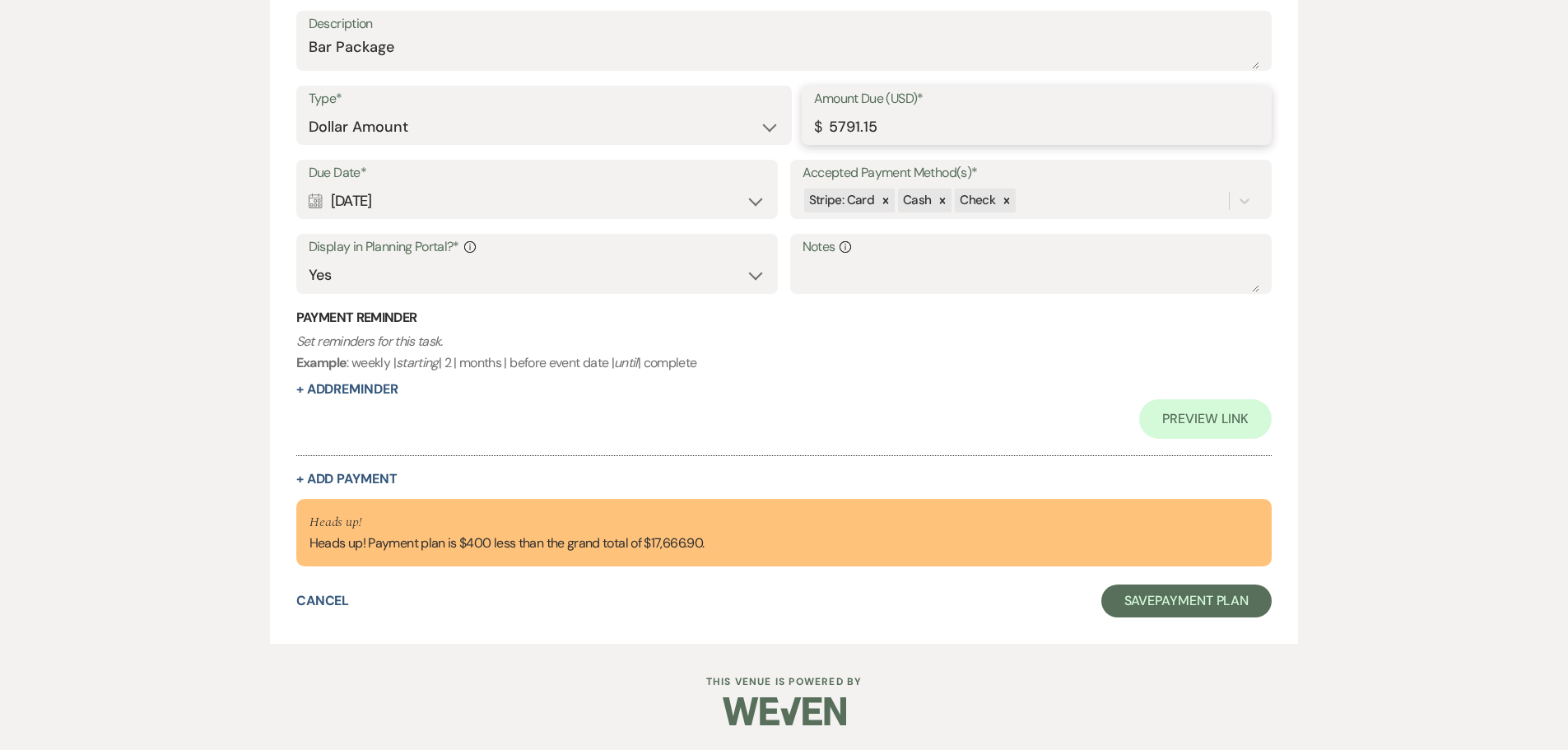
drag, startPoint x: 881, startPoint y: 120, endPoint x: 656, endPoint y: 124, distance: 225.0
click at [656, 124] on div "Type* Dollar Amount Percentage of Grand Total Amount Due (USD)* $ 5791.15" at bounding box center [784, 123] width 977 height 74
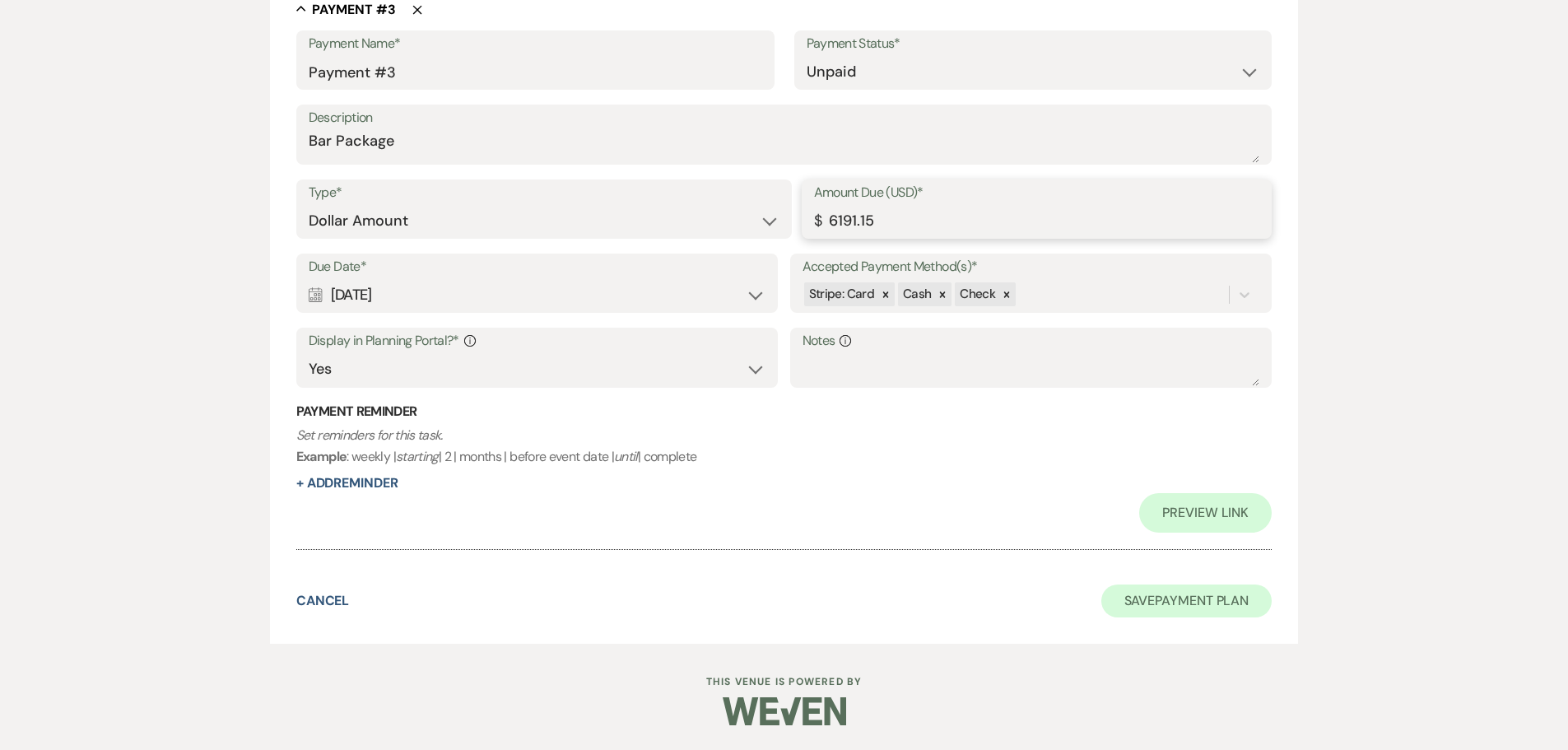
type input "6191.15"
click at [1127, 591] on button "Save Payment Plan" at bounding box center [1186, 601] width 171 height 33
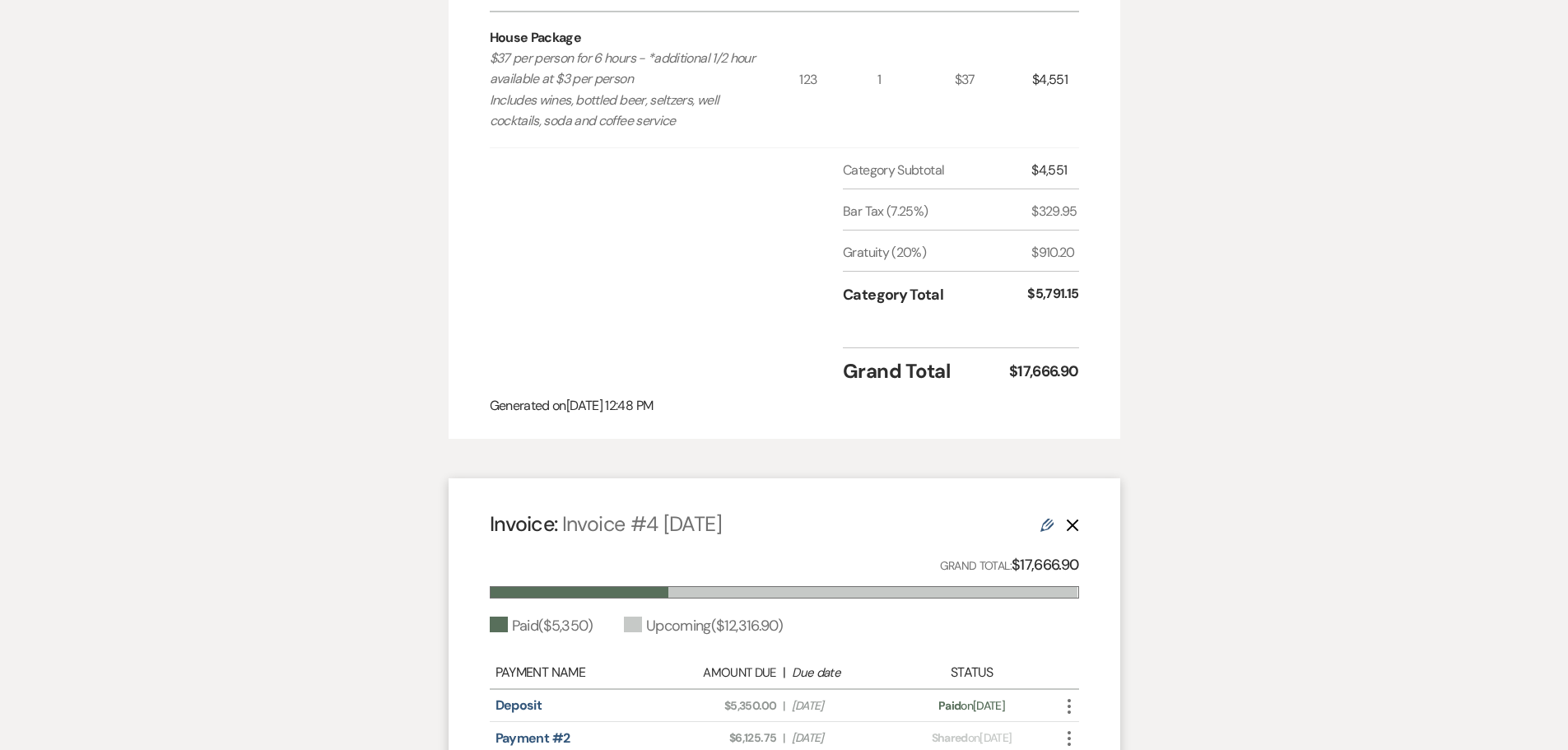
scroll to position [1153, 0]
